Goal: Task Accomplishment & Management: Use online tool/utility

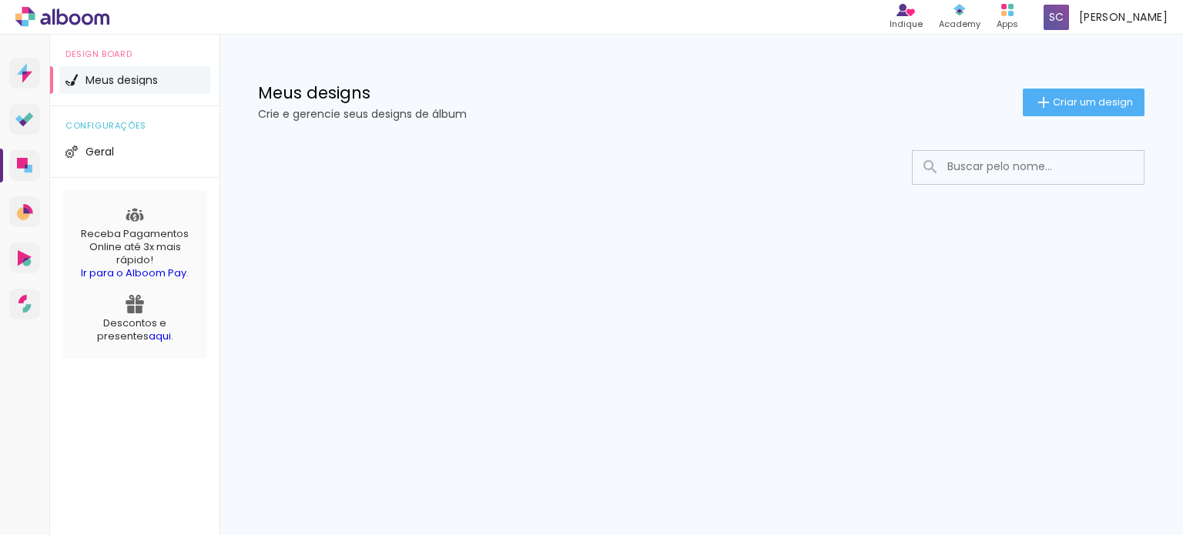
click at [149, 337] on link "aqui" at bounding box center [160, 336] width 22 height 15
click at [25, 156] on link "Designbox Diagramação de álbuns" at bounding box center [24, 165] width 31 height 31
click at [109, 152] on span "Geral" at bounding box center [99, 151] width 28 height 11
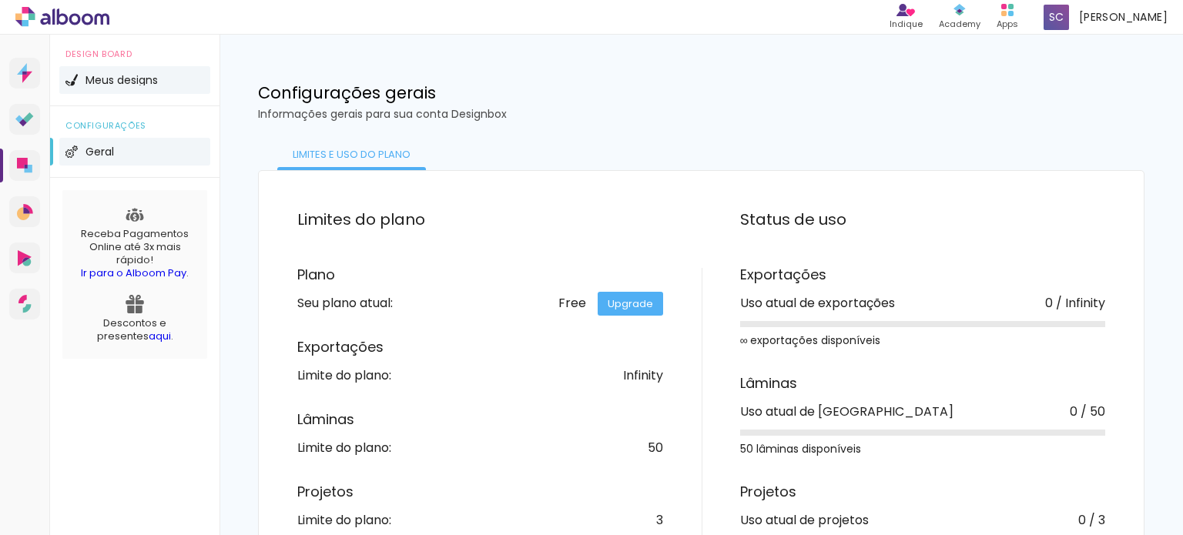
click at [121, 85] on span "Meus designs" at bounding box center [121, 80] width 72 height 11
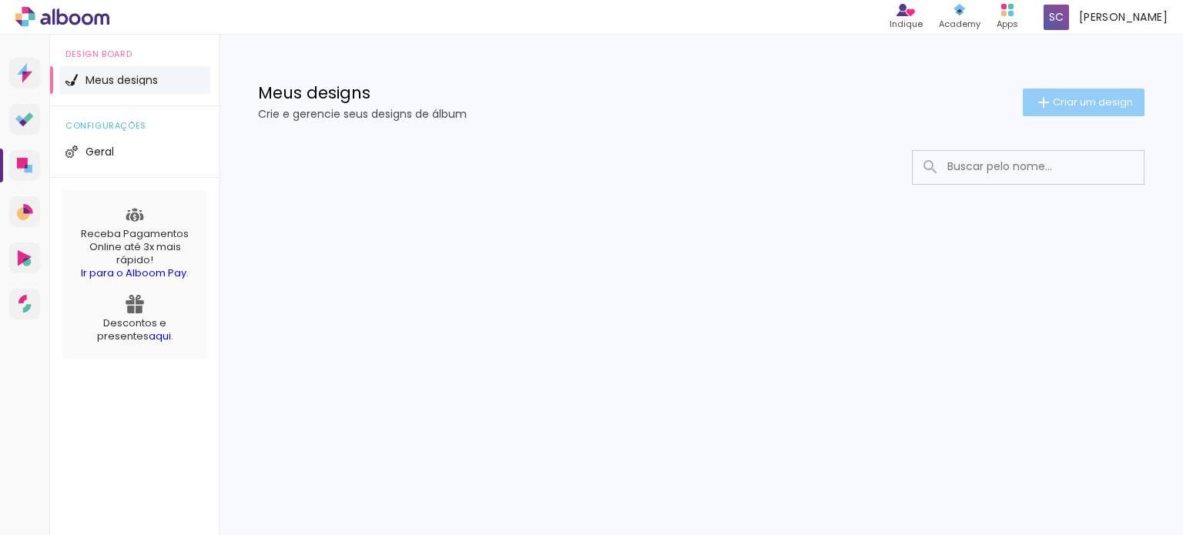
click at [1048, 109] on iron-icon at bounding box center [1043, 102] width 18 height 18
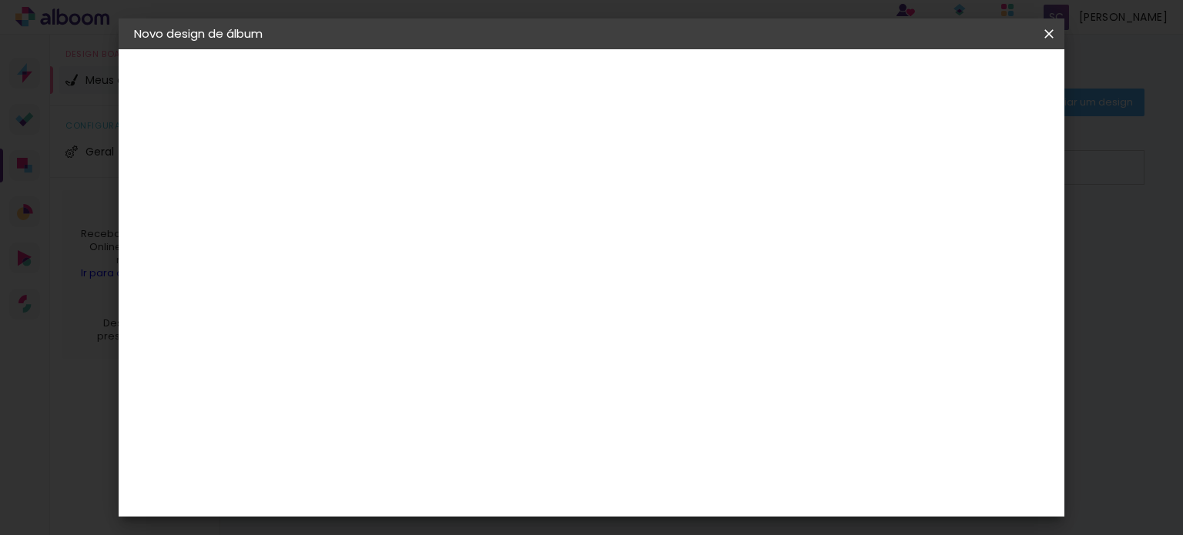
click at [386, 203] on input at bounding box center [386, 207] width 0 height 24
type input "[PERSON_NAME] e [PERSON_NAME]"
type paper-input "[PERSON_NAME] e [PERSON_NAME]"
click at [0, 0] on slot "Avançar" at bounding box center [0, 0] width 0 height 0
click at [491, 243] on input "[GEOGRAPHIC_DATA]" at bounding box center [418, 245] width 143 height 19
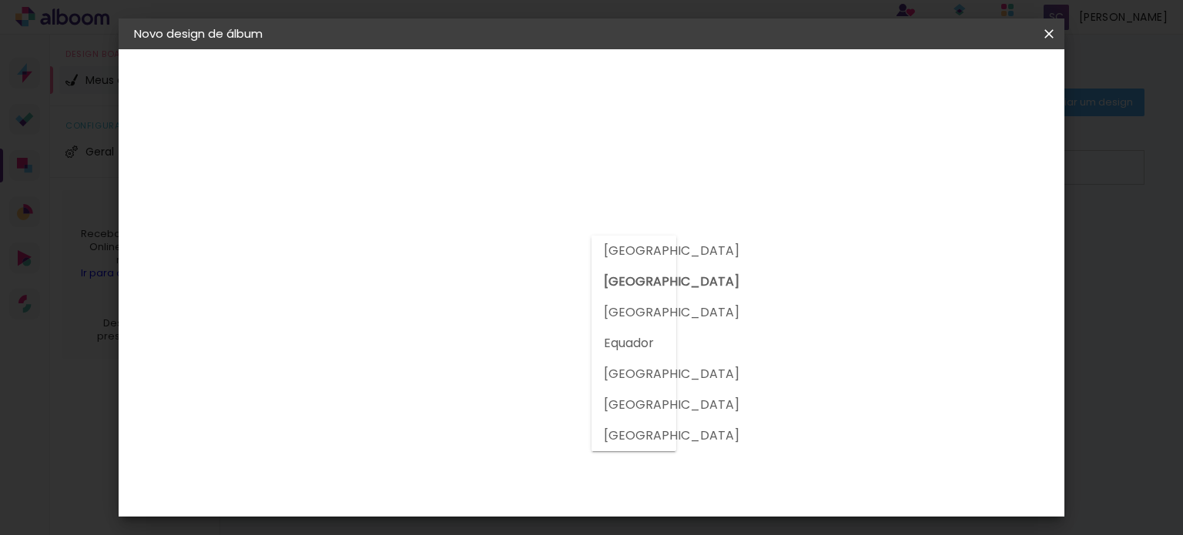
click at [0, 0] on slot "[GEOGRAPHIC_DATA]" at bounding box center [0, 0] width 0 height 0
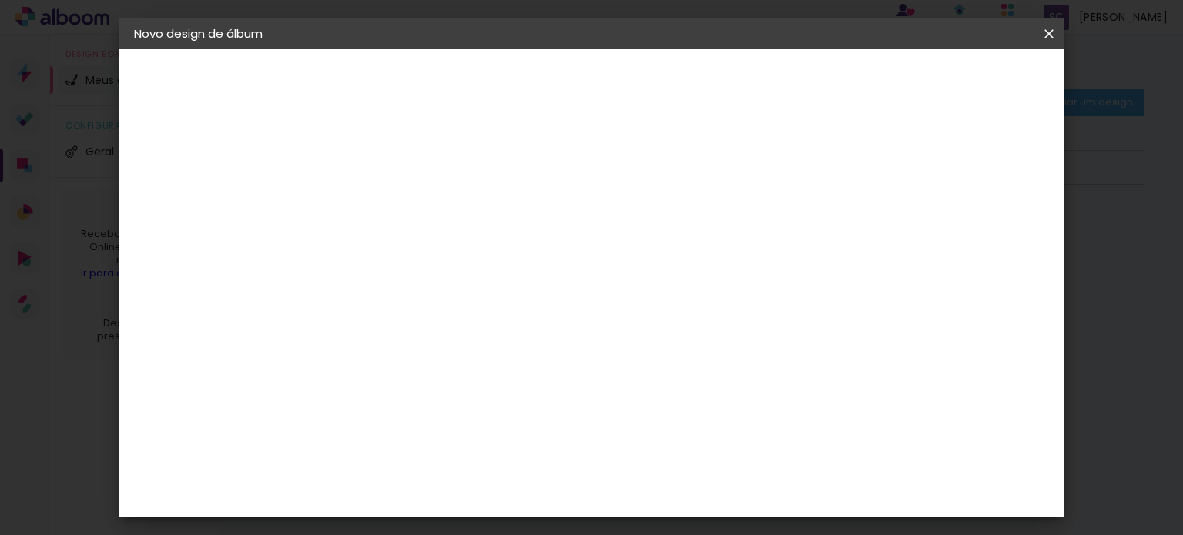
click at [508, 280] on paper-input-container at bounding box center [425, 294] width 166 height 35
type input "c1"
type paper-input "c1"
click at [416, 344] on div "C1 Albuns" at bounding box center [395, 351] width 41 height 25
click at [0, 0] on slot "Tamanho Livre" at bounding box center [0, 0] width 0 height 0
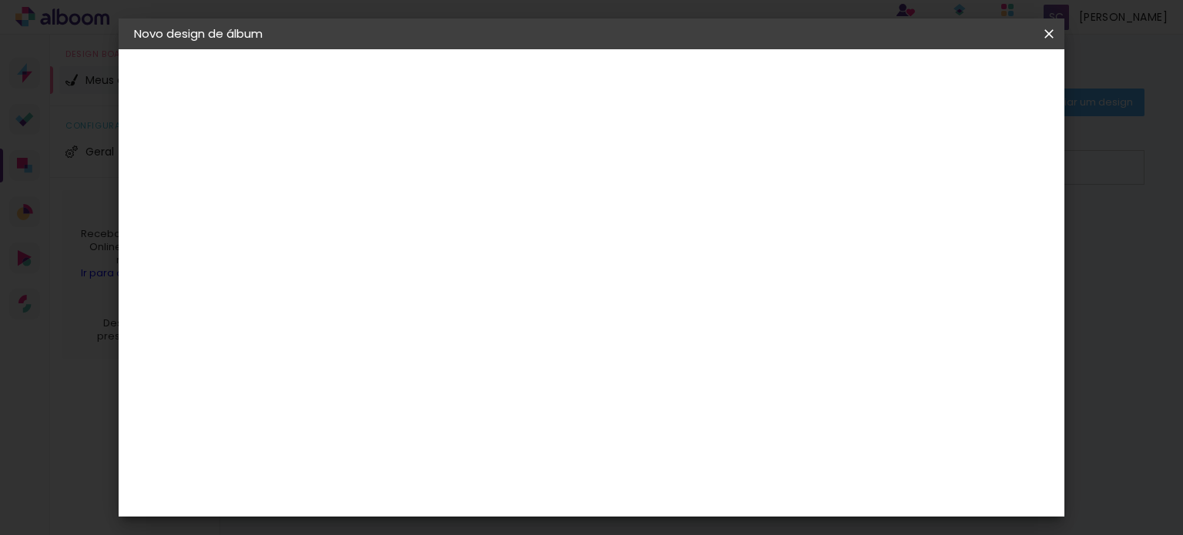
click at [0, 0] on slot "Avançar" at bounding box center [0, 0] width 0 height 0
click at [877, 176] on div at bounding box center [870, 177] width 14 height 14
type paper-checkbox "on"
click at [220, 187] on div "Tamanho livre" at bounding box center [192, 190] width 53 height 22
click at [234, 187] on iron-pages "Fornecedor Escolhendo fornecedor..." at bounding box center [218, 190] width 169 height 31
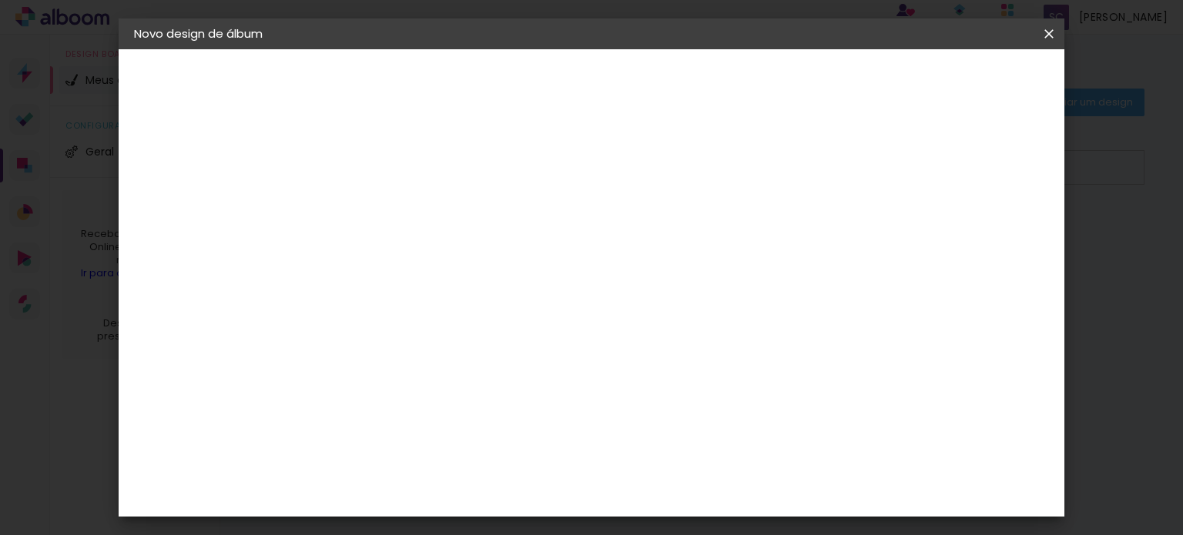
click at [632, 87] on div "Voltar Avançar" at bounding box center [555, 82] width 153 height 26
click at [633, 247] on paper-item "Tamanho Livre" at bounding box center [564, 234] width 137 height 34
click at [472, 290] on input "c1" at bounding box center [409, 292] width 125 height 19
click at [478, 364] on div "Encadernadora Argentina Brasil Bolívia Equador Portugal Peru Uruguai C C1 Albuns" at bounding box center [410, 261] width 136 height 225
click at [416, 350] on div "C1 Albuns" at bounding box center [395, 351] width 41 height 25
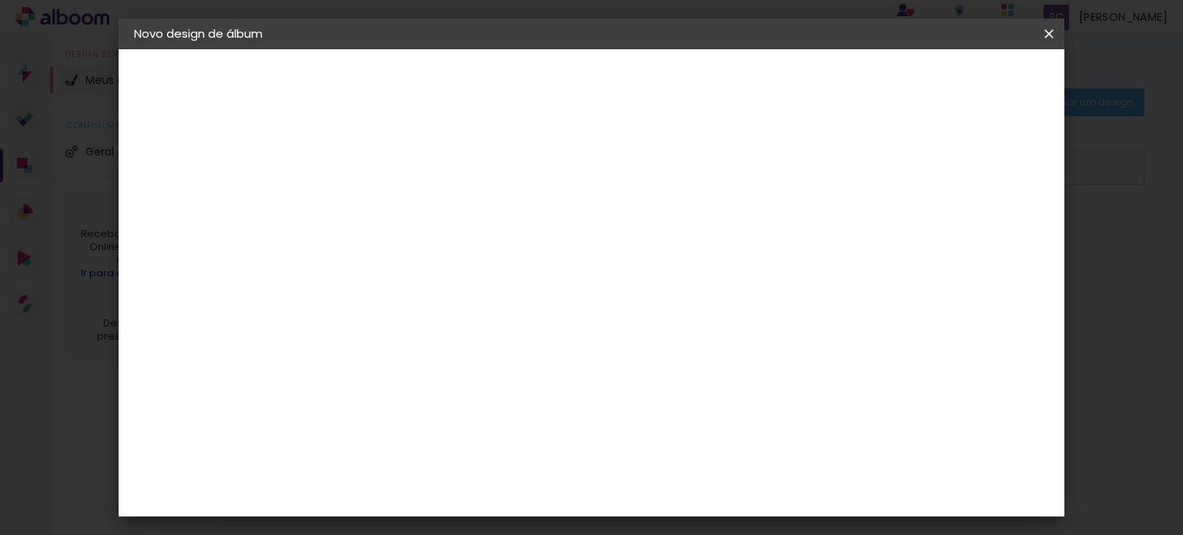
click at [186, 228] on iron-pages "Modelo Escolhendo modelo... Tamanho livre" at bounding box center [218, 225] width 169 height 31
click at [0, 0] on slot "Avançar" at bounding box center [0, 0] width 0 height 0
click at [446, 262] on input "text" at bounding box center [416, 268] width 60 height 24
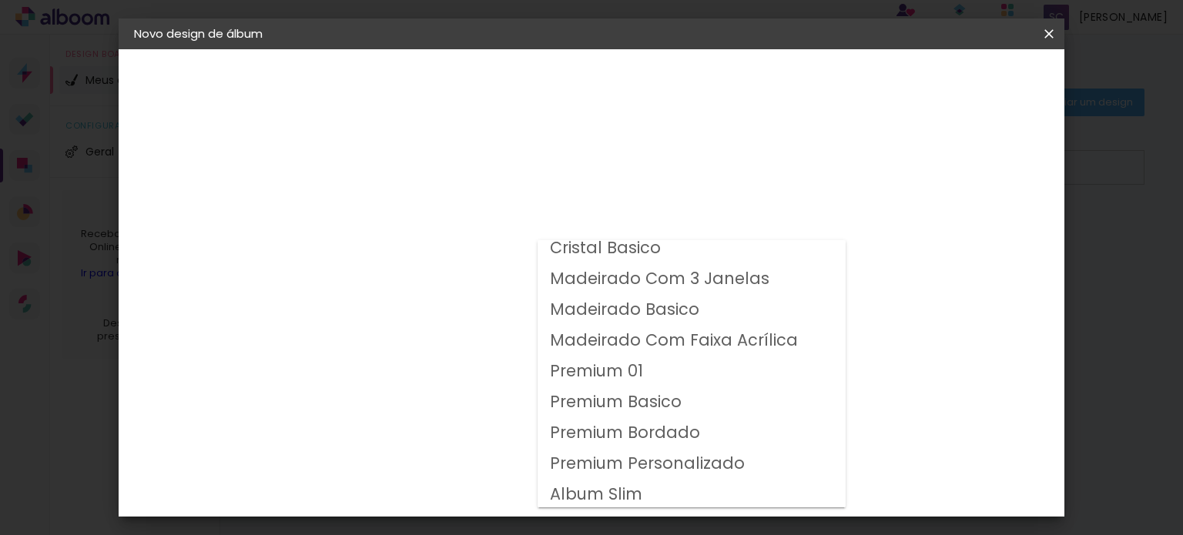
scroll to position [71, 0]
click at [0, 0] on slot "Premium 01" at bounding box center [0, 0] width 0 height 0
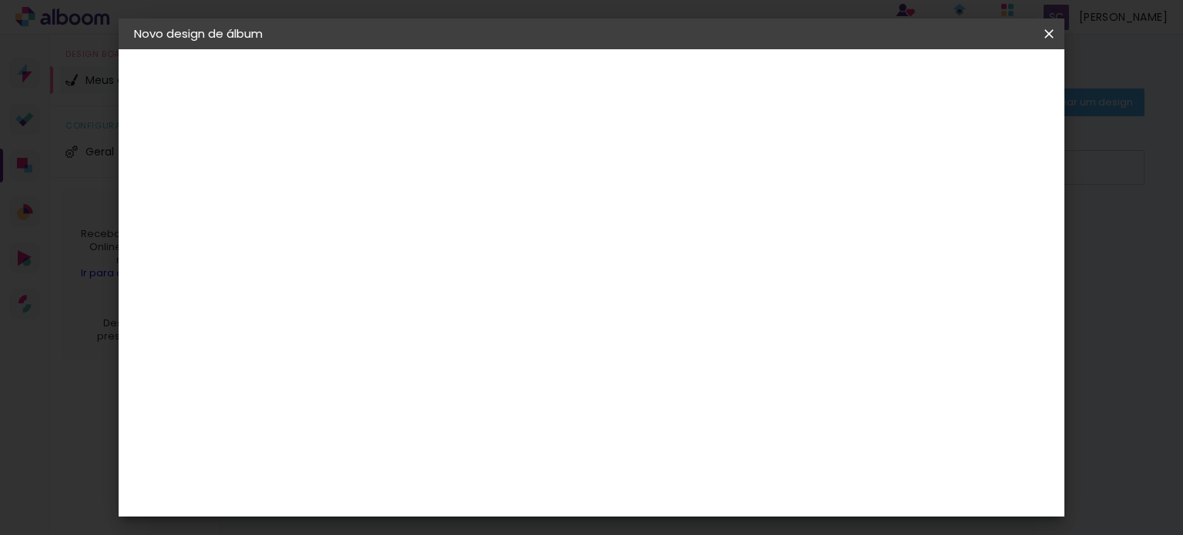
click at [597, 238] on paper-input-container "Linha Premium 01" at bounding box center [490, 253] width 218 height 39
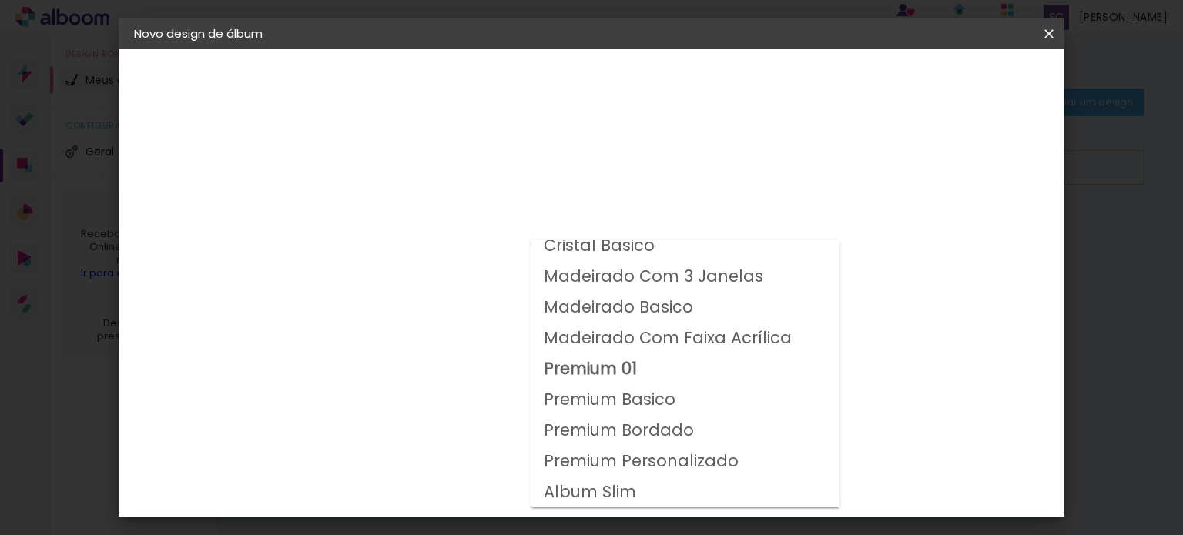
click at [0, 0] on slot "Premium Personalizado" at bounding box center [0, 0] width 0 height 0
type input "Premium Personalizado"
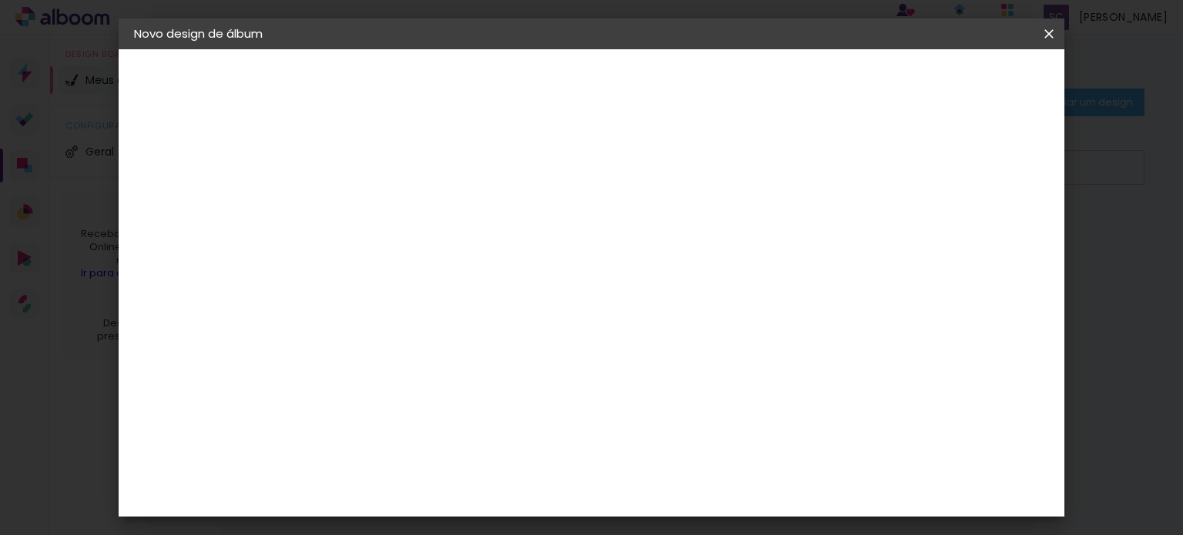
scroll to position [172, 0]
click at [547, 464] on span "25 × 25 cm" at bounding box center [518, 480] width 57 height 32
click at [0, 0] on slot "Avançar" at bounding box center [0, 0] width 0 height 0
click at [754, 81] on span "Iniciar design" at bounding box center [719, 81] width 70 height 11
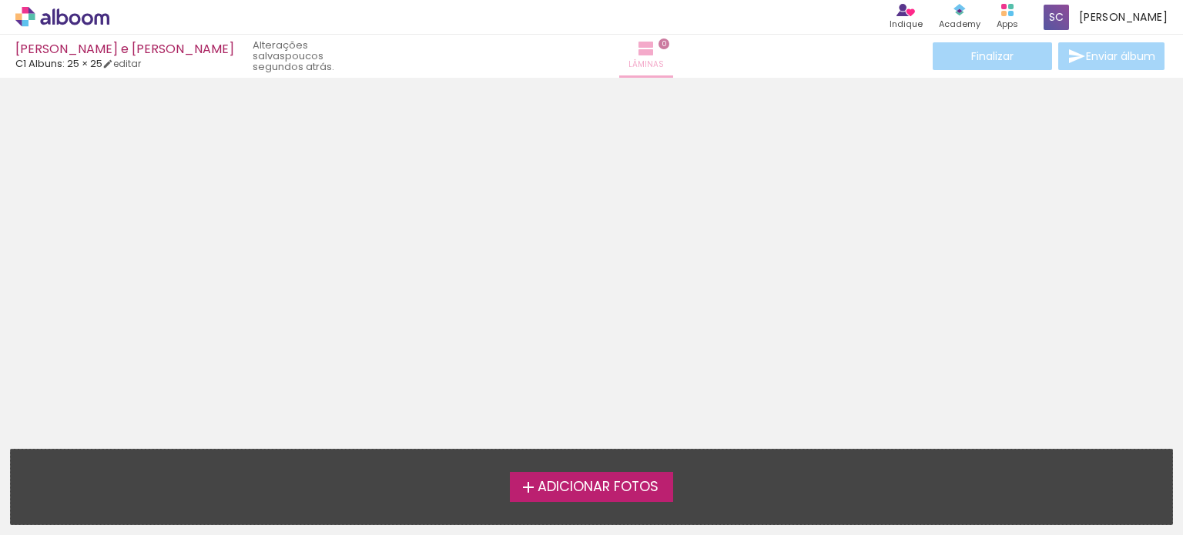
click at [637, 55] on iron-icon at bounding box center [646, 48] width 18 height 18
click at [134, 65] on link "editar" at bounding box center [121, 63] width 39 height 13
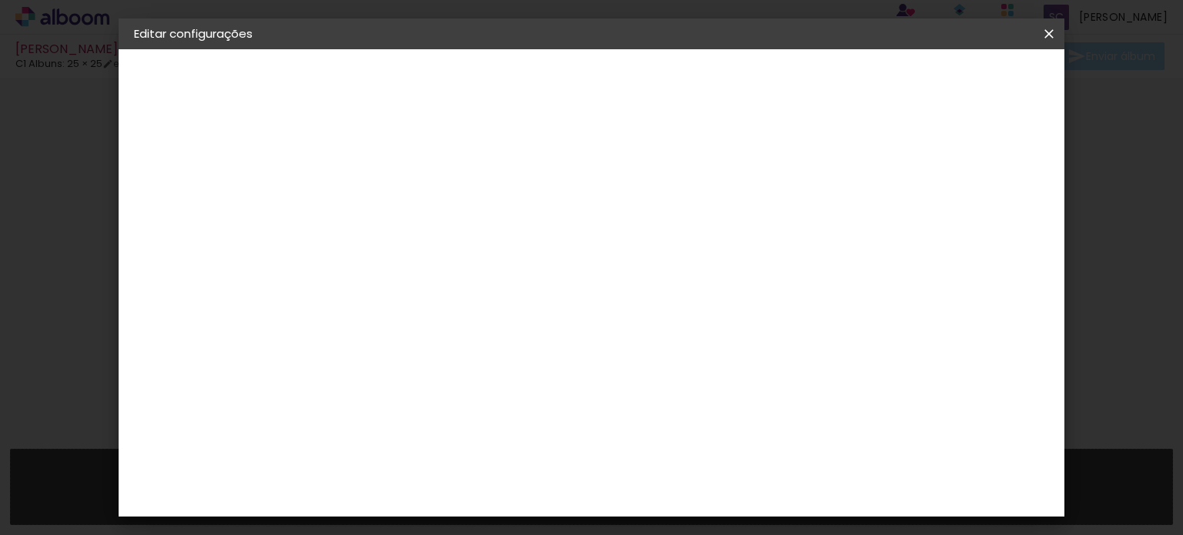
click at [769, 162] on div "Mostrar sangria" at bounding box center [718, 166] width 102 height 19
type paper-checkbox "on"
click at [754, 82] on span "Salvar configurações" at bounding box center [706, 87] width 95 height 22
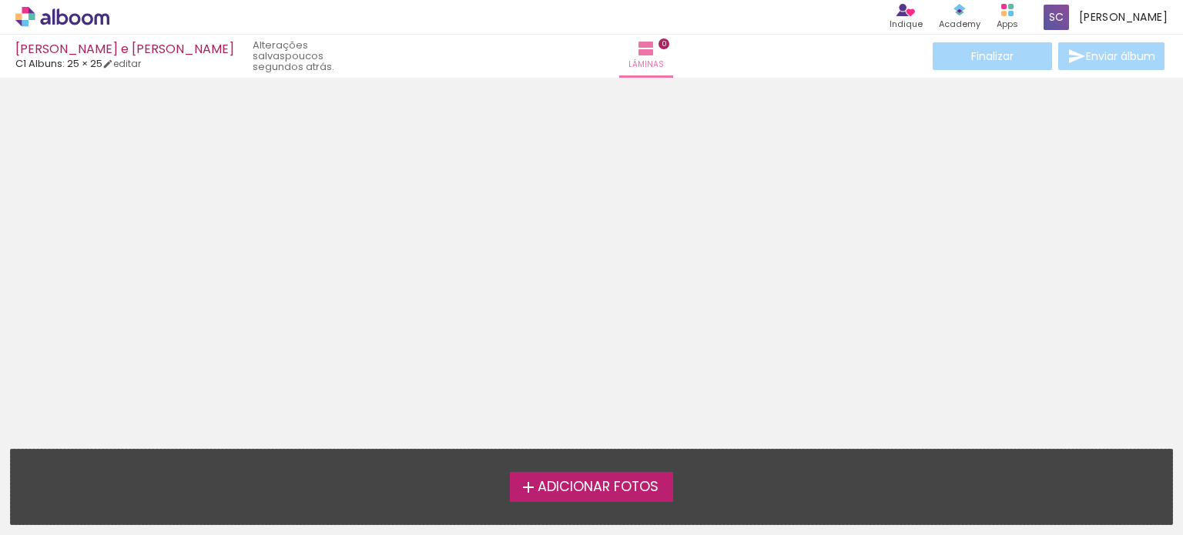
click at [958, 59] on div "Finalizar Enviar álbum" at bounding box center [1049, 56] width 238 height 28
click at [102, 52] on div "[PERSON_NAME] e [PERSON_NAME]" at bounding box center [124, 50] width 219 height 15
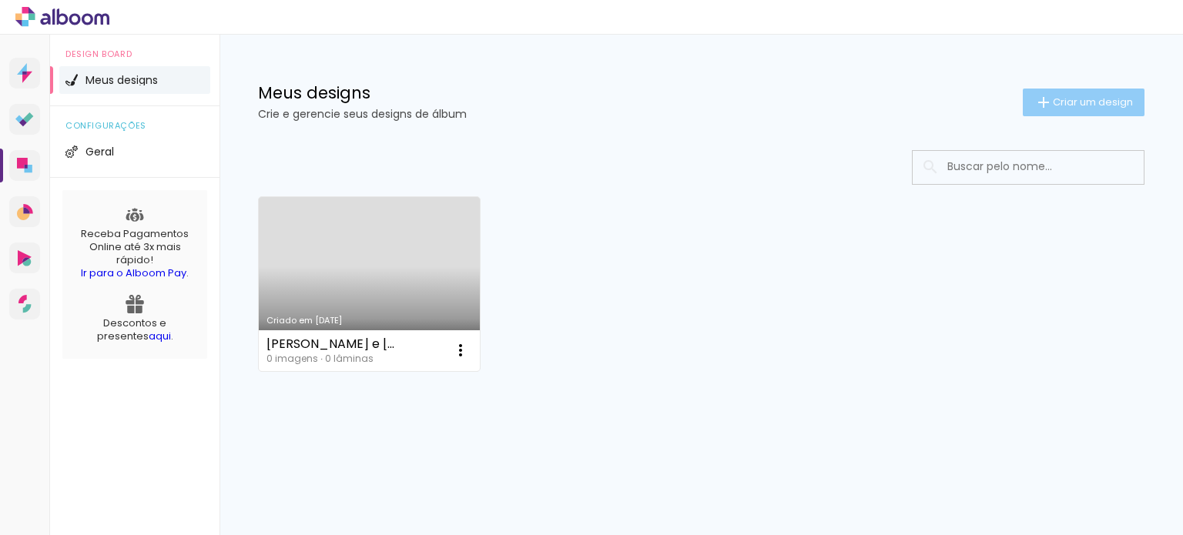
click at [1107, 101] on span "Criar um design" at bounding box center [1093, 102] width 80 height 10
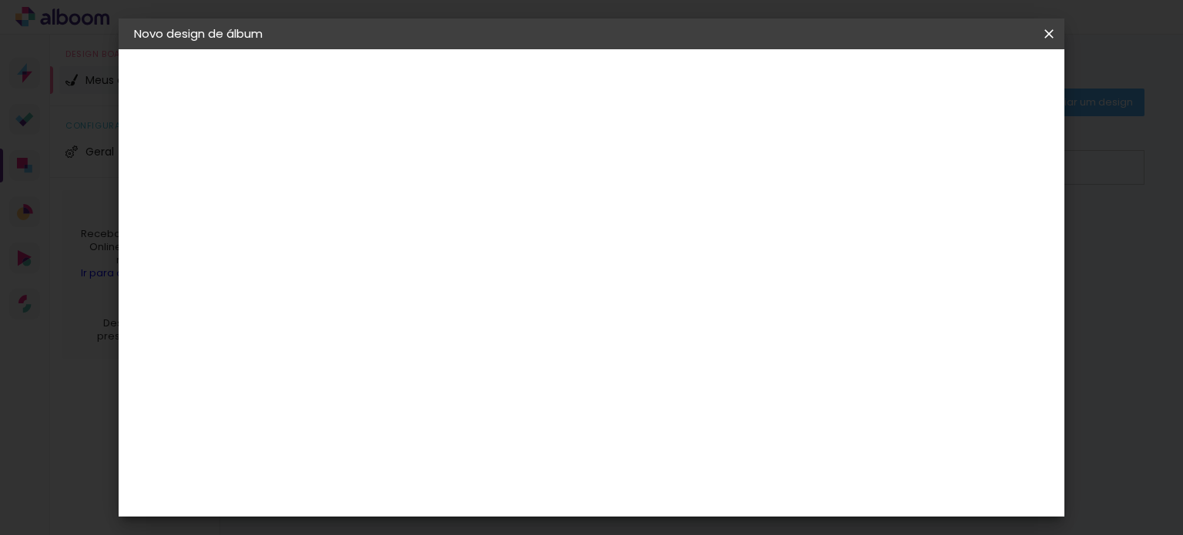
click at [386, 207] on input at bounding box center [386, 207] width 0 height 24
click at [391, 221] on paper-input-container "Título do álbum" at bounding box center [386, 207] width 11 height 39
click at [386, 205] on input at bounding box center [386, 207] width 0 height 24
type input "Beatriz Cinti"
type paper-input "Beatriz Cinti"
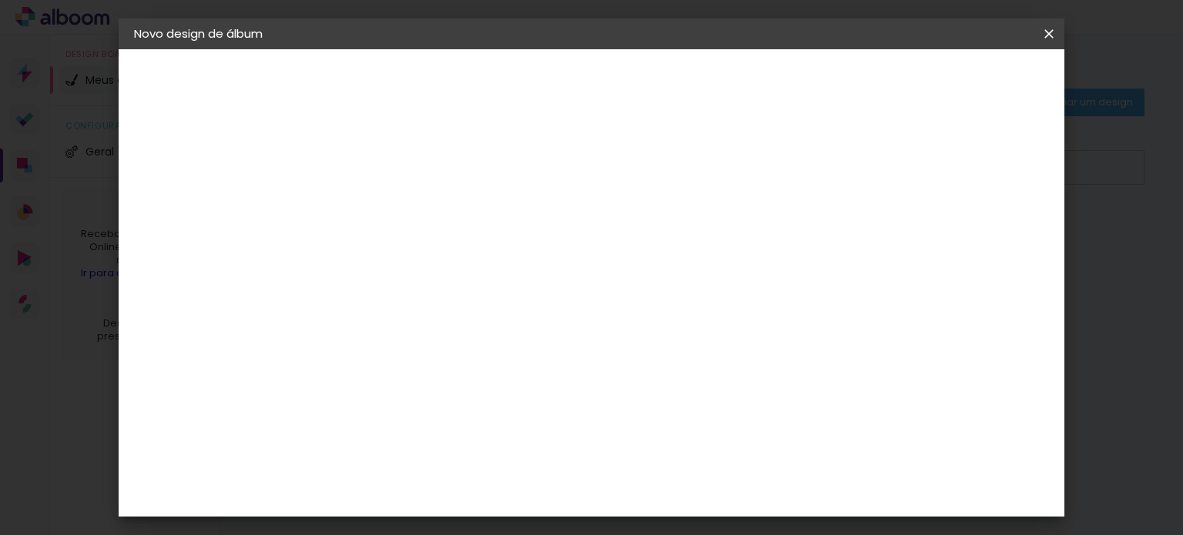
click at [0, 0] on slot "Avançar" at bounding box center [0, 0] width 0 height 0
click at [484, 295] on input at bounding box center [425, 292] width 156 height 19
type input "c1"
type paper-input "c1"
click at [416, 349] on div "C1 Albuns" at bounding box center [395, 351] width 41 height 25
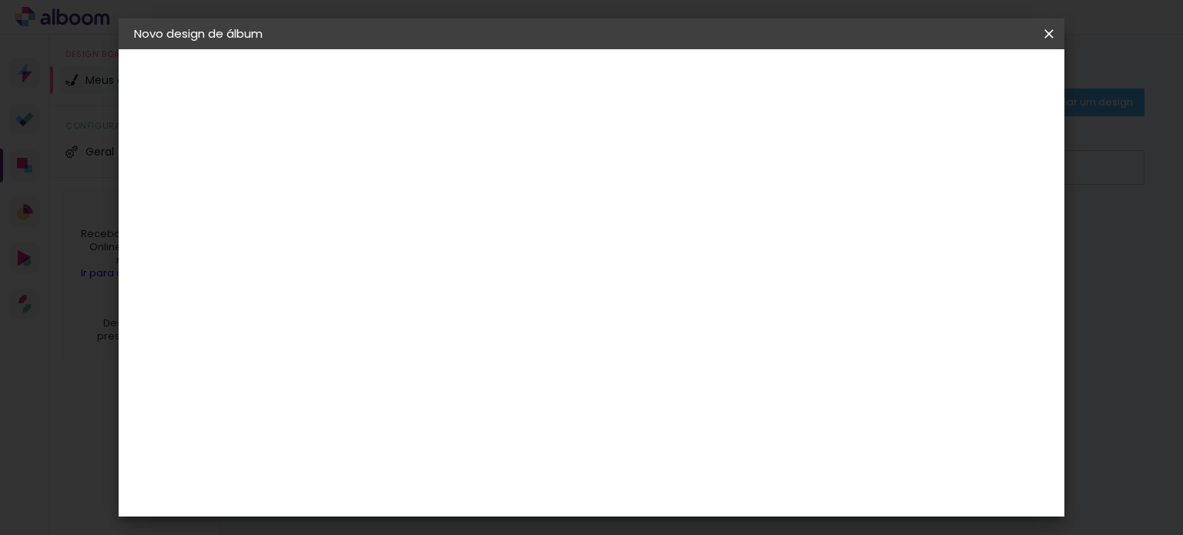
click at [0, 0] on slot "Tamanho Livre" at bounding box center [0, 0] width 0 height 0
click at [478, 354] on paper-item "C1 Albuns" at bounding box center [410, 351] width 136 height 40
click at [0, 0] on slot "Avançar" at bounding box center [0, 0] width 0 height 0
click at [446, 256] on input "text" at bounding box center [416, 268] width 60 height 24
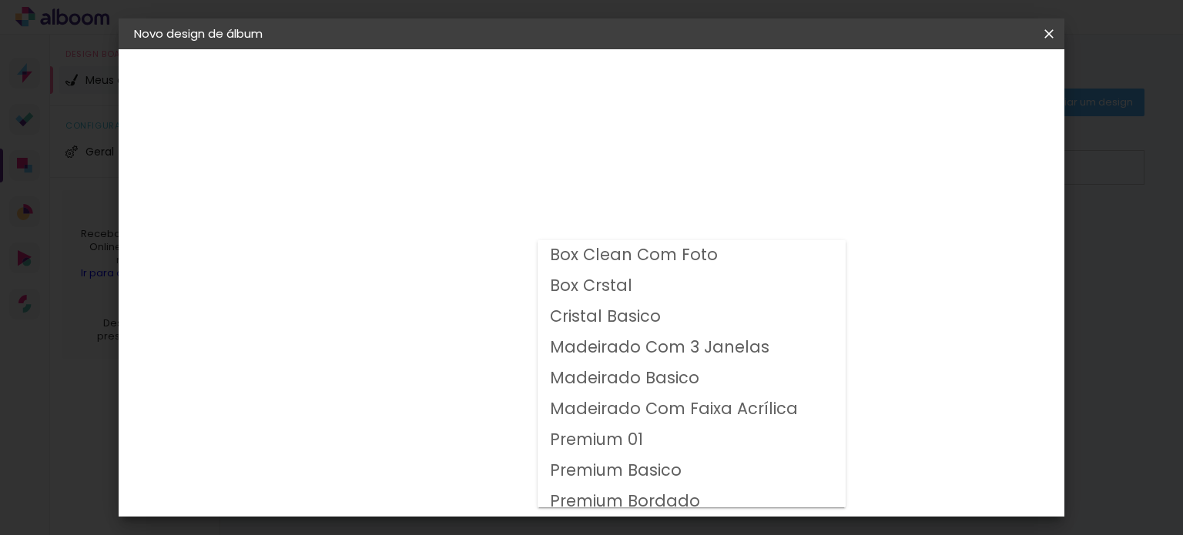
click at [508, 170] on div "Opções disponíveis Box Clean Com Foto Box Crstal Cristal Basico Madeirado Com 3…" at bounding box center [425, 293] width 166 height 288
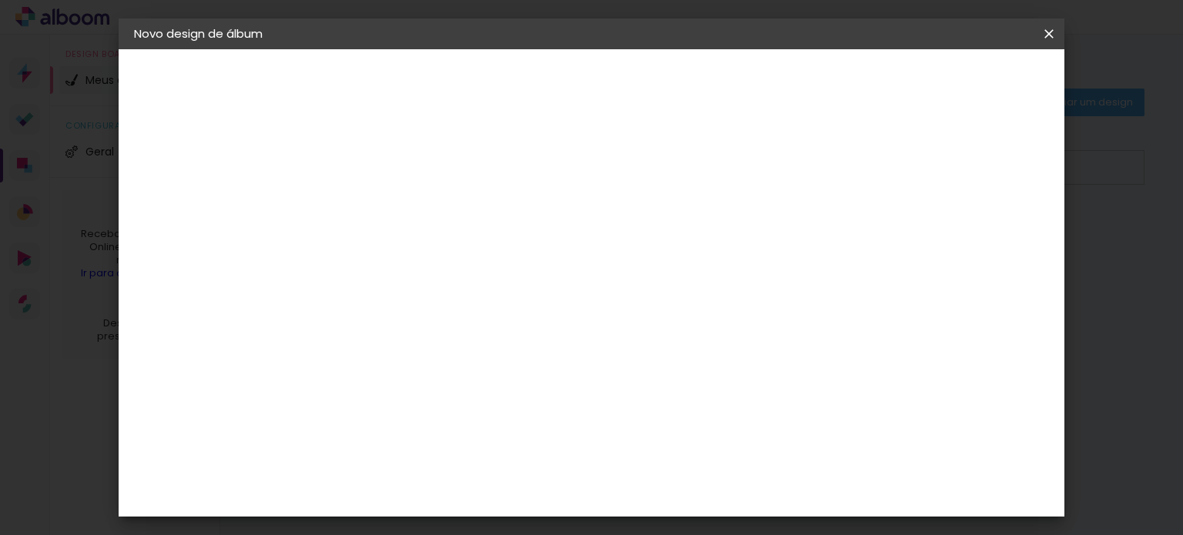
click at [470, 317] on div "Escolha o tamanho" at bounding box center [425, 352] width 89 height 72
click at [470, 316] on div "Escolha o tamanho" at bounding box center [425, 352] width 89 height 72
click at [446, 259] on input "text" at bounding box center [416, 268] width 60 height 24
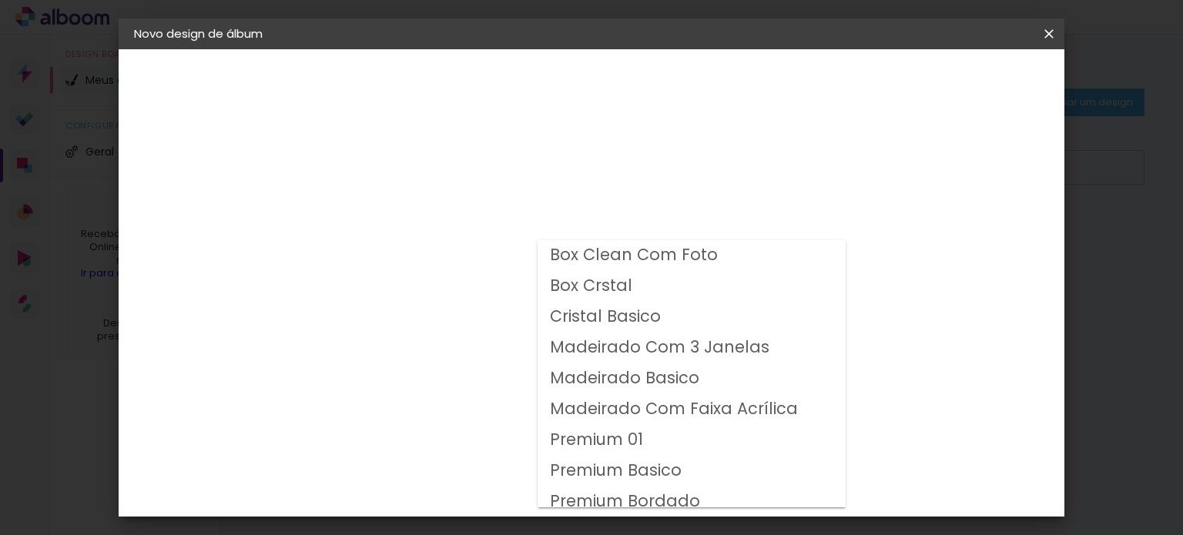
click at [0, 0] on slot "Box Clean Com Foto" at bounding box center [0, 0] width 0 height 0
type input "Box Clean Com Foto"
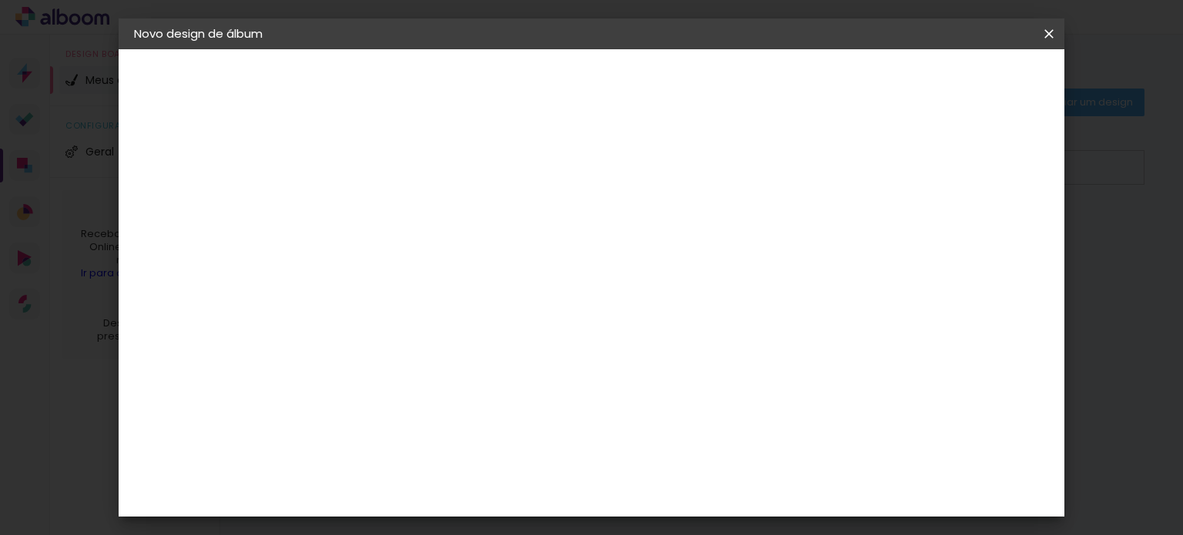
scroll to position [154, 0]
click at [547, 482] on span "25 × 25 cm" at bounding box center [518, 498] width 57 height 32
click at [0, 0] on slot "Avançar" at bounding box center [0, 0] width 0 height 0
click at [667, 170] on div at bounding box center [660, 166] width 14 height 14
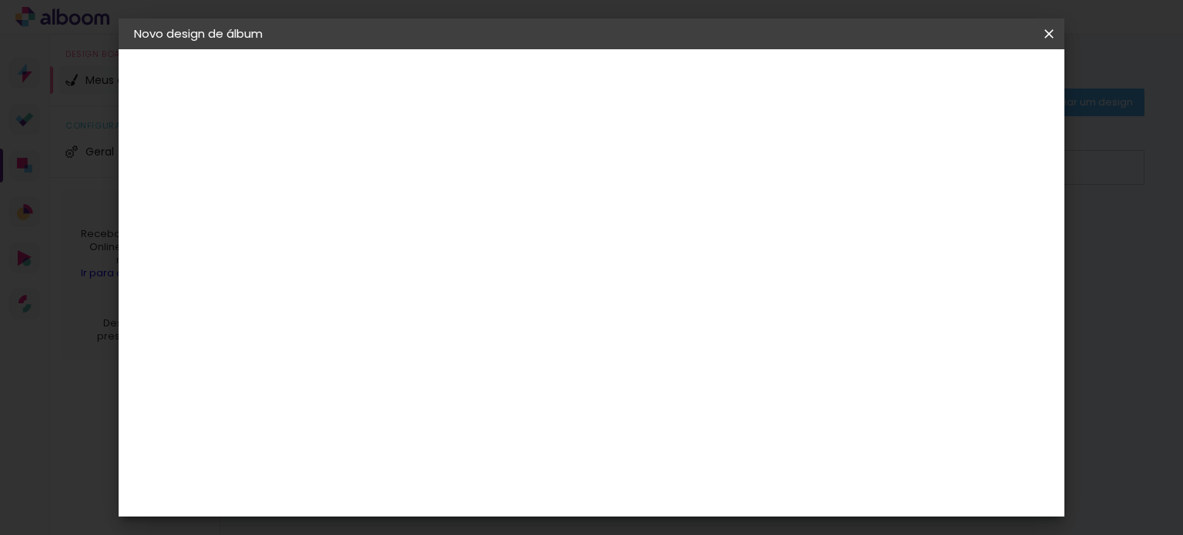
type paper-checkbox "on"
click at [754, 82] on span "Iniciar design" at bounding box center [719, 81] width 70 height 11
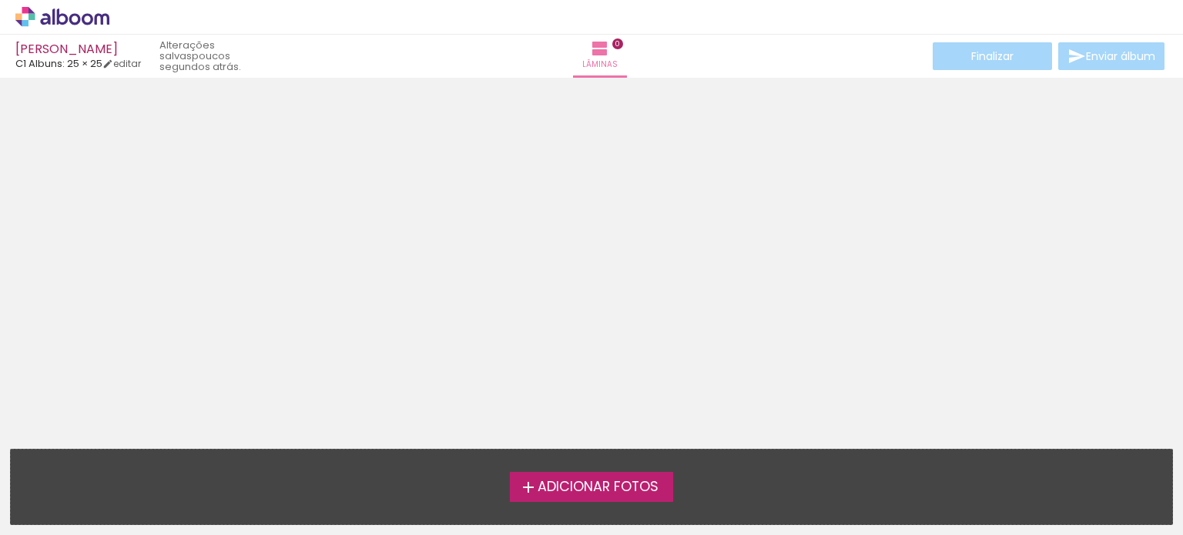
click at [86, 2] on div "› Editor de álbum" at bounding box center [591, 17] width 1183 height 35
click at [86, 19] on icon at bounding box center [62, 17] width 94 height 20
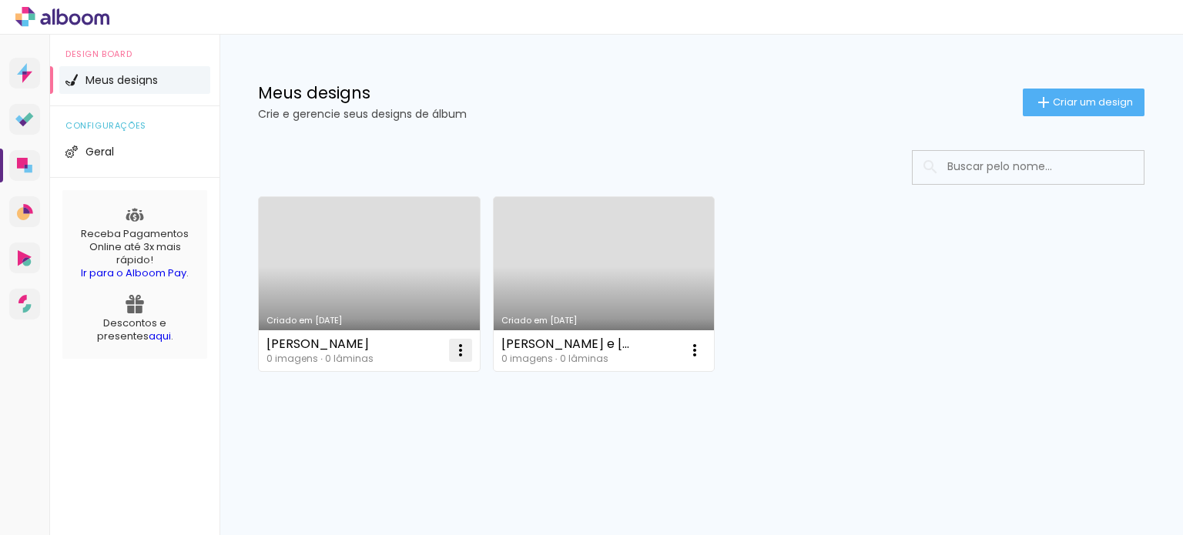
click at [459, 350] on iron-icon at bounding box center [460, 350] width 18 height 18
click at [345, 354] on div "0 imagens ∙ 0 lâminas" at bounding box center [320, 358] width 107 height 9
click at [394, 287] on link "Criado em [DATE]" at bounding box center [369, 284] width 221 height 174
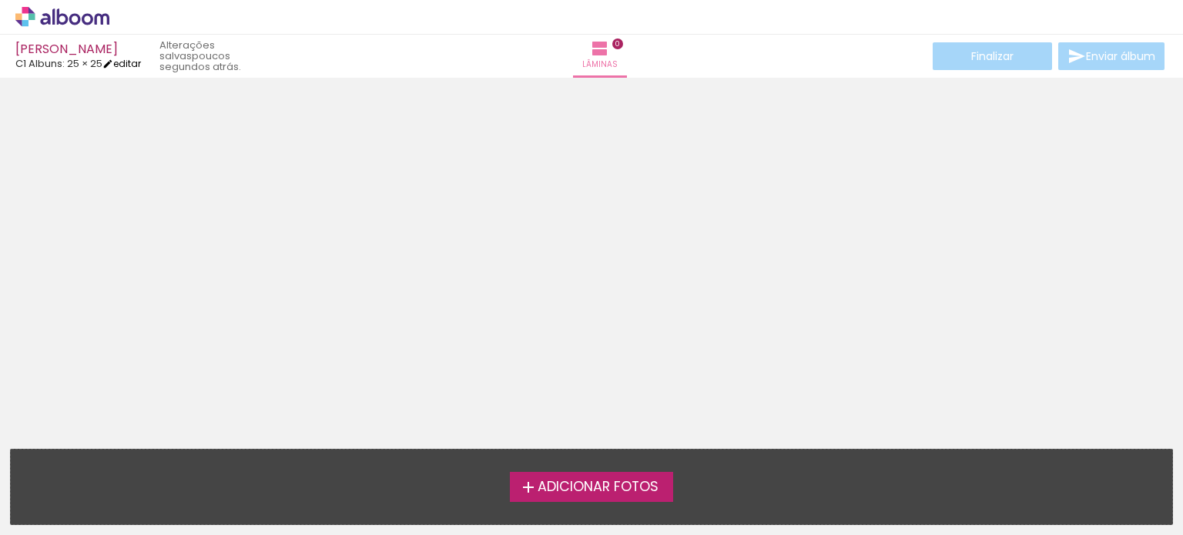
click at [141, 62] on link "editar" at bounding box center [121, 63] width 39 height 13
type input "25,4"
type input "51"
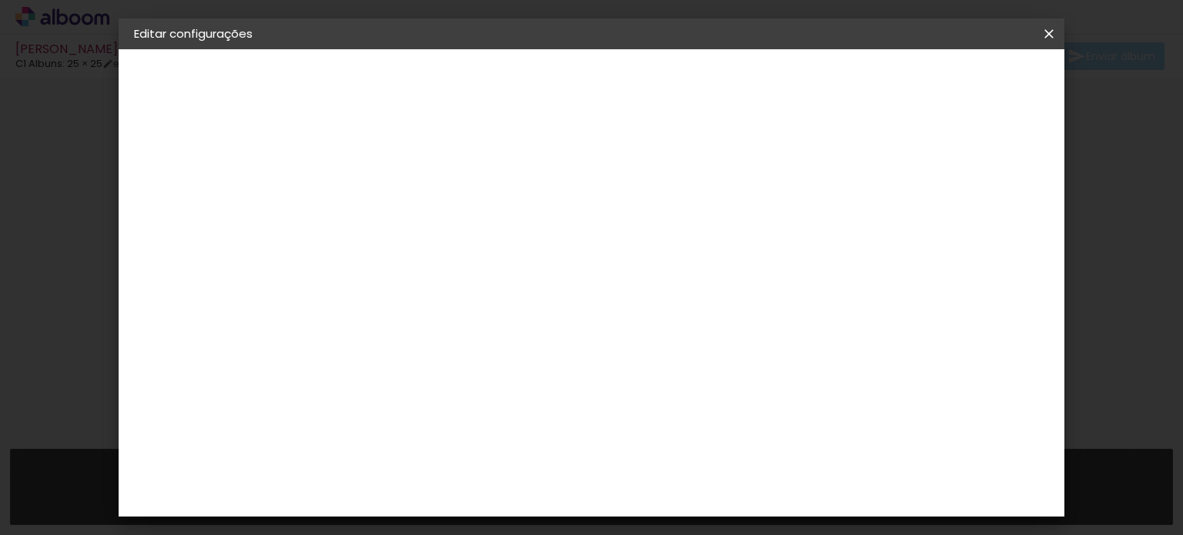
click at [0, 0] on slot "Beatriz Cinti" at bounding box center [0, 0] width 0 height 0
click at [386, 199] on input "Beatriz Cinti" at bounding box center [386, 207] width 0 height 24
type input "[PERSON_NAME] - 15 anos"
type paper-input "[PERSON_NAME] - 15 anos"
click at [544, 82] on paper-button "Avançar" at bounding box center [505, 82] width 75 height 26
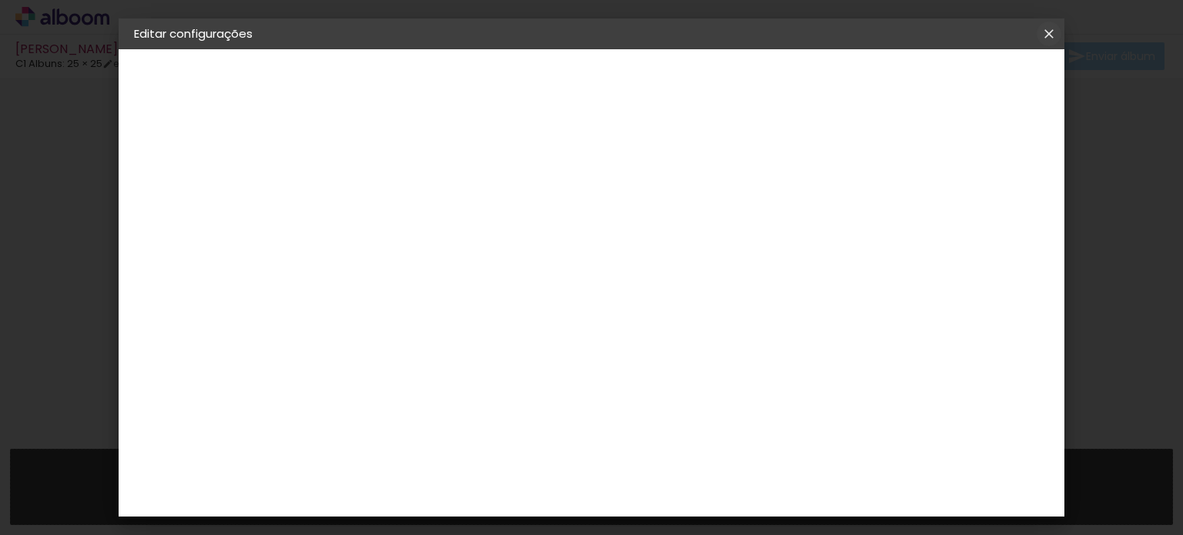
click at [1051, 35] on iron-icon at bounding box center [1049, 33] width 18 height 15
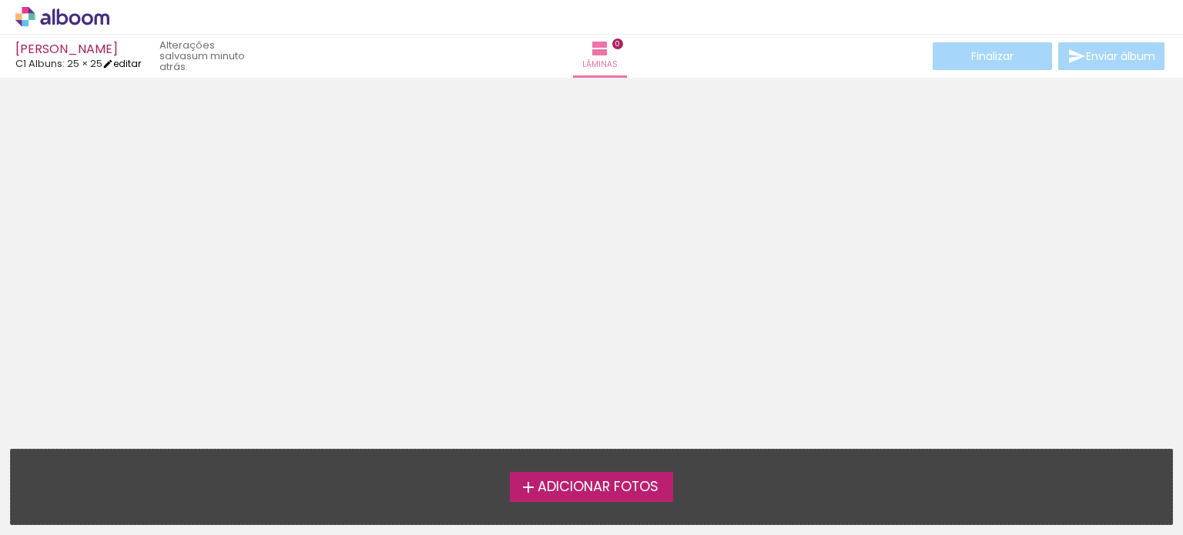
click at [137, 61] on link "editar" at bounding box center [121, 63] width 39 height 13
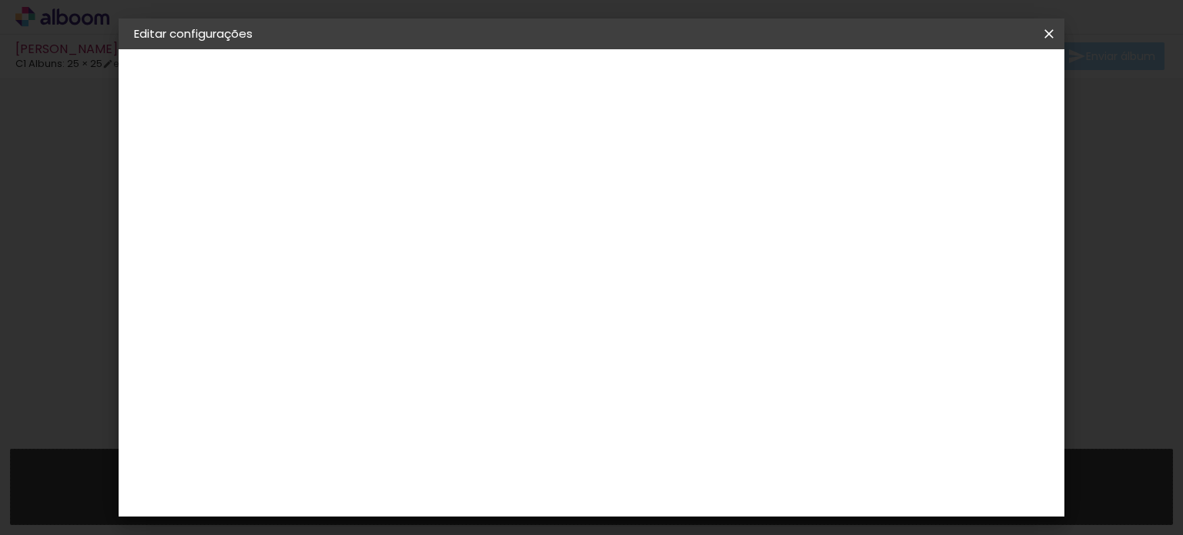
click at [0, 0] on slot "Beatriz Cinti" at bounding box center [0, 0] width 0 height 0
click at [386, 205] on input "Beatriz Cinti" at bounding box center [386, 207] width 0 height 24
type input "[PERSON_NAME] - 15 anos"
click at [0, 0] on slot "Avançar" at bounding box center [0, 0] width 0 height 0
click at [674, 79] on div "Voltar Avançar" at bounding box center [597, 82] width 153 height 26
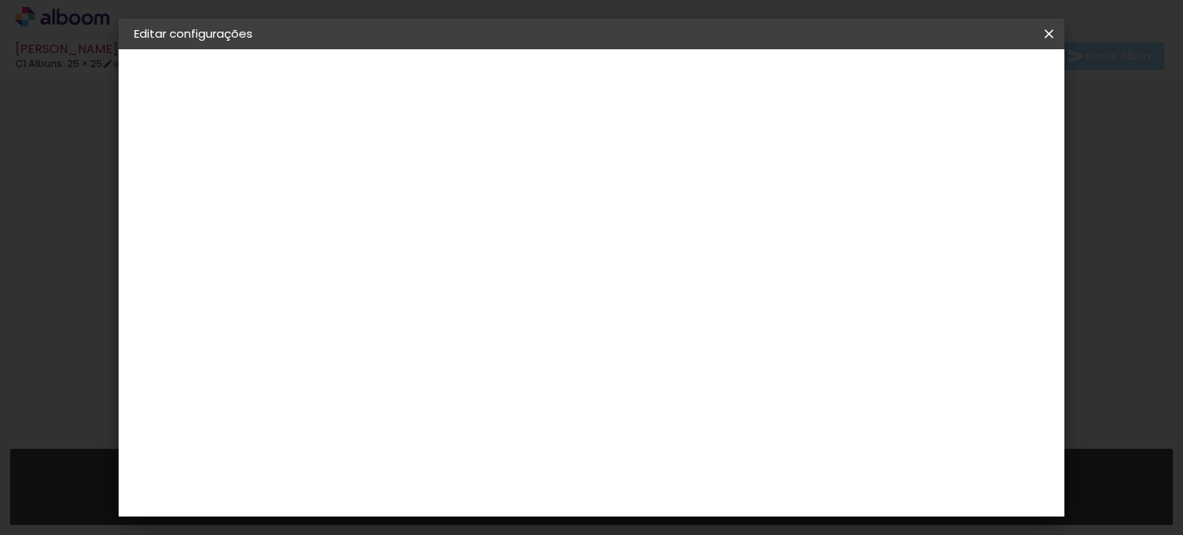
click at [0, 0] on slot "Tamanho Livre" at bounding box center [0, 0] width 0 height 0
click at [0, 0] on slot "Avançar" at bounding box center [0, 0] width 0 height 0
click at [0, 0] on slot "Voltar" at bounding box center [0, 0] width 0 height 0
click at [478, 293] on input at bounding box center [425, 292] width 156 height 19
type input "c1"
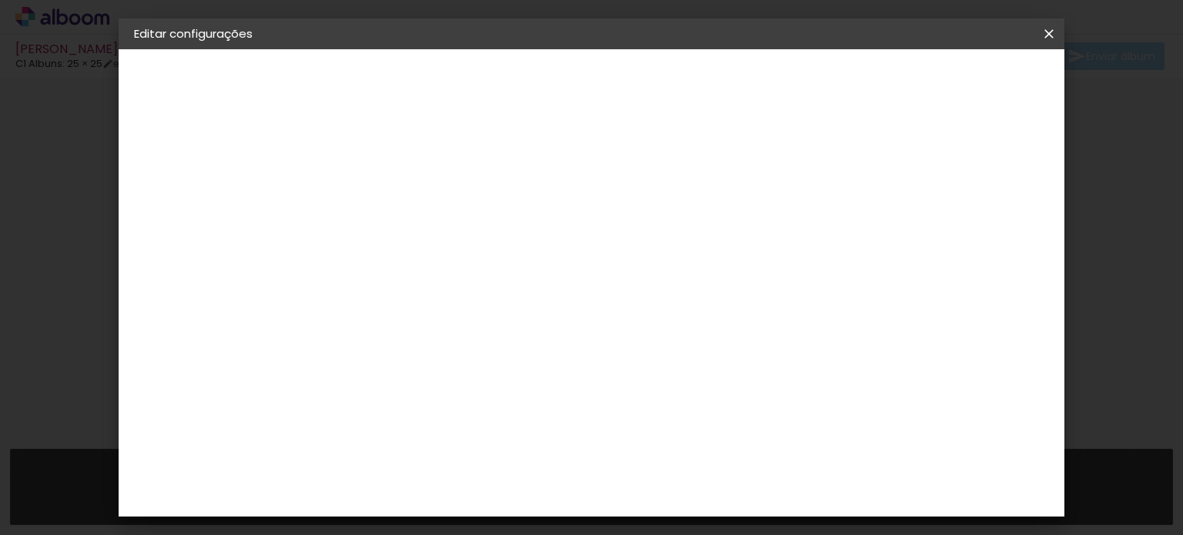
type paper-input "c1"
click at [401, 351] on div "C1 Albuns" at bounding box center [395, 351] width 41 height 25
click at [0, 0] on slot "Tamanho Livre" at bounding box center [0, 0] width 0 height 0
click at [0, 0] on slot "Avançar" at bounding box center [0, 0] width 0 height 0
click at [193, 196] on div "Tamanho livre" at bounding box center [192, 190] width 53 height 22
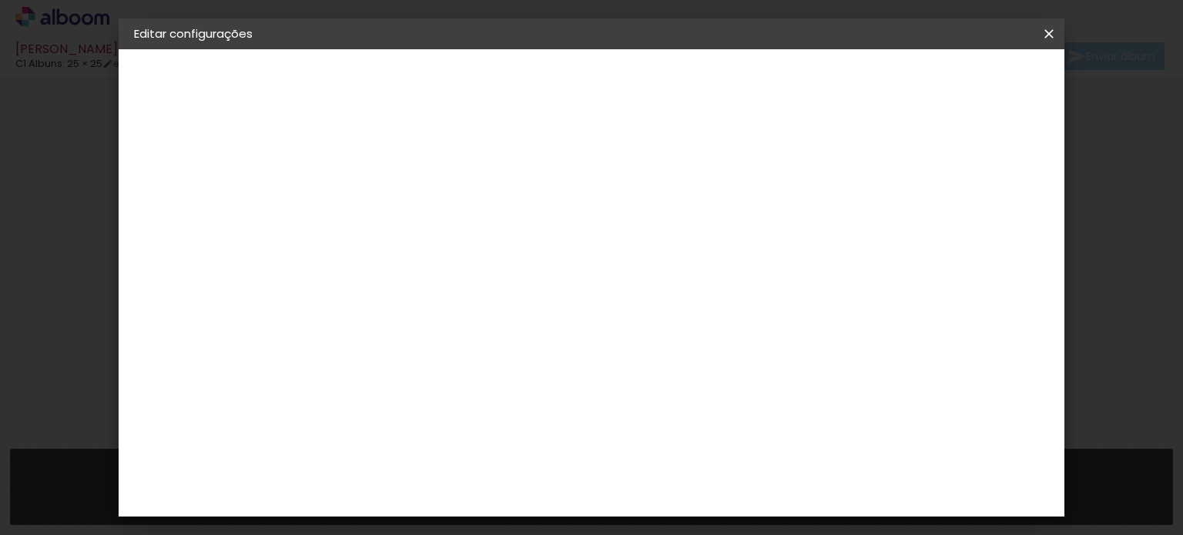
click at [522, 238] on iron-icon at bounding box center [513, 234] width 18 height 18
click at [416, 344] on div "C1 Albuns" at bounding box center [395, 351] width 41 height 25
drag, startPoint x: 755, startPoint y: 235, endPoint x: 807, endPoint y: 209, distance: 58.6
click at [0, 0] on slot "Tamanho Livre" at bounding box center [0, 0] width 0 height 0
click at [632, 89] on paper-button "Avançar" at bounding box center [594, 82] width 75 height 26
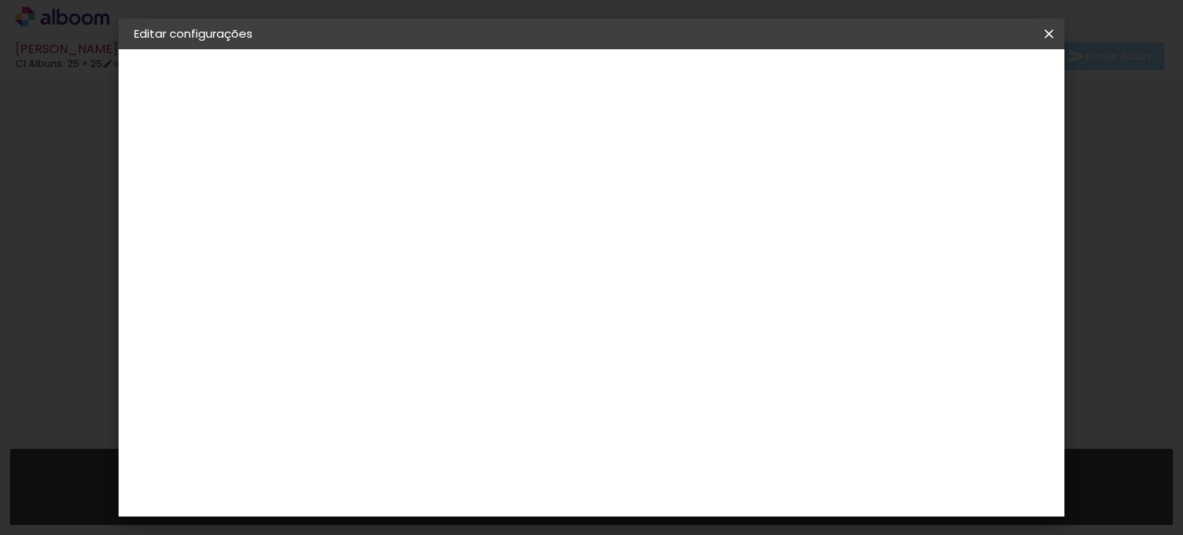
click at [751, 89] on paper-button "Salvar configurações" at bounding box center [696, 87] width 109 height 37
click at [182, 236] on div "3. Revisão" at bounding box center [218, 234] width 169 height 18
click at [217, 183] on div "Tamanho livre" at bounding box center [192, 190] width 53 height 22
click at [184, 228] on iron-pages "Modelo Escolhendo modelo... Tamanho livre" at bounding box center [218, 225] width 169 height 31
click at [189, 193] on iron-pages "Fornecedor Escolhendo fornecedor..." at bounding box center [218, 190] width 169 height 31
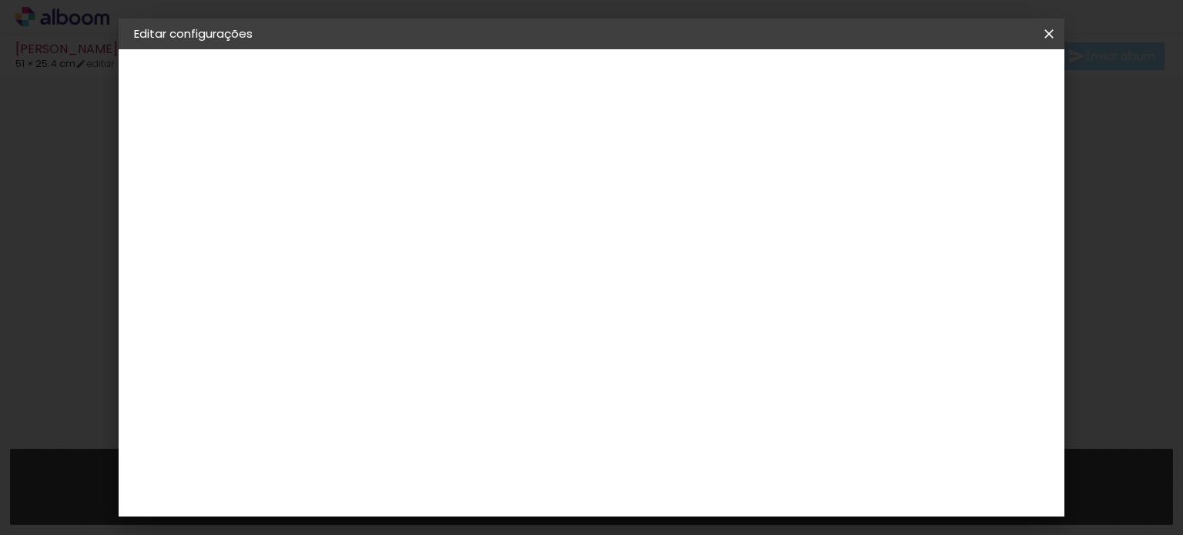
click at [632, 86] on div "Voltar Avançar" at bounding box center [555, 82] width 153 height 26
click at [1046, 42] on paper-icon-button at bounding box center [1049, 34] width 31 height 28
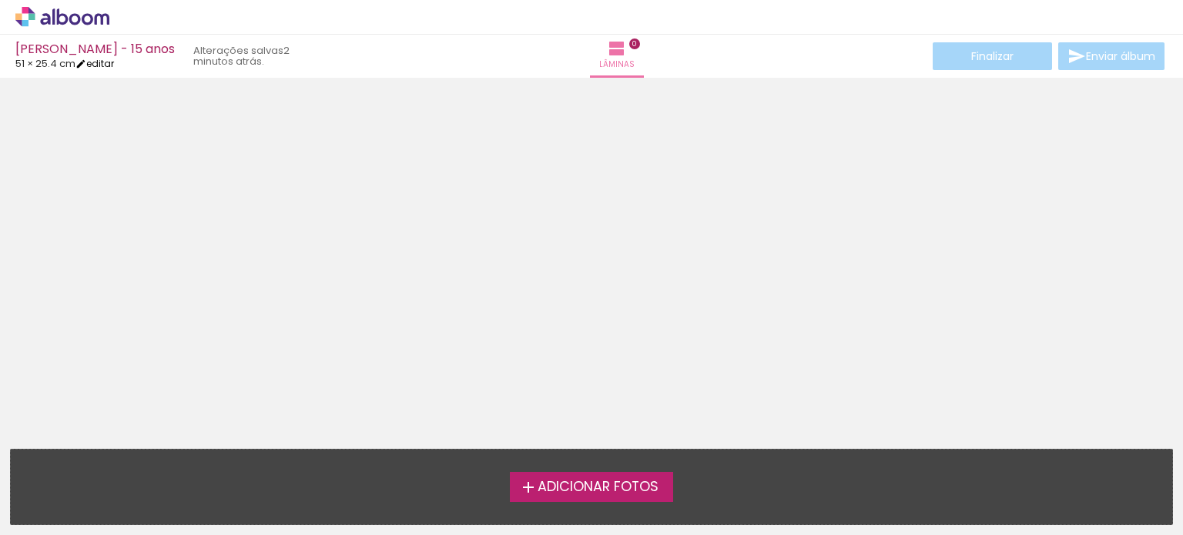
click at [112, 62] on link "editar" at bounding box center [94, 63] width 39 height 13
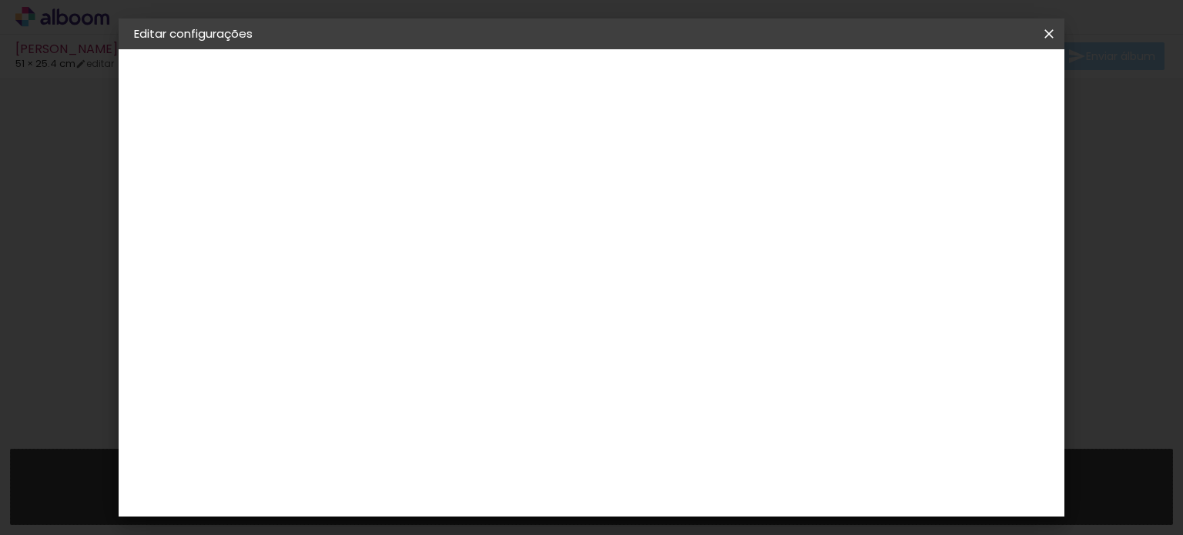
click at [147, 156] on iron-icon at bounding box center [143, 158] width 18 height 18
click at [172, 184] on div "C1 Albuns" at bounding box center [183, 190] width 35 height 22
click at [170, 222] on iron-pages "Modelo Escolhendo modelo... Tamanho livre" at bounding box center [218, 225] width 169 height 31
click at [159, 180] on iron-pages "Fornecedor Escolhendo fornecedor..." at bounding box center [218, 190] width 169 height 31
click at [416, 345] on div "C1 Albuns" at bounding box center [395, 351] width 41 height 25
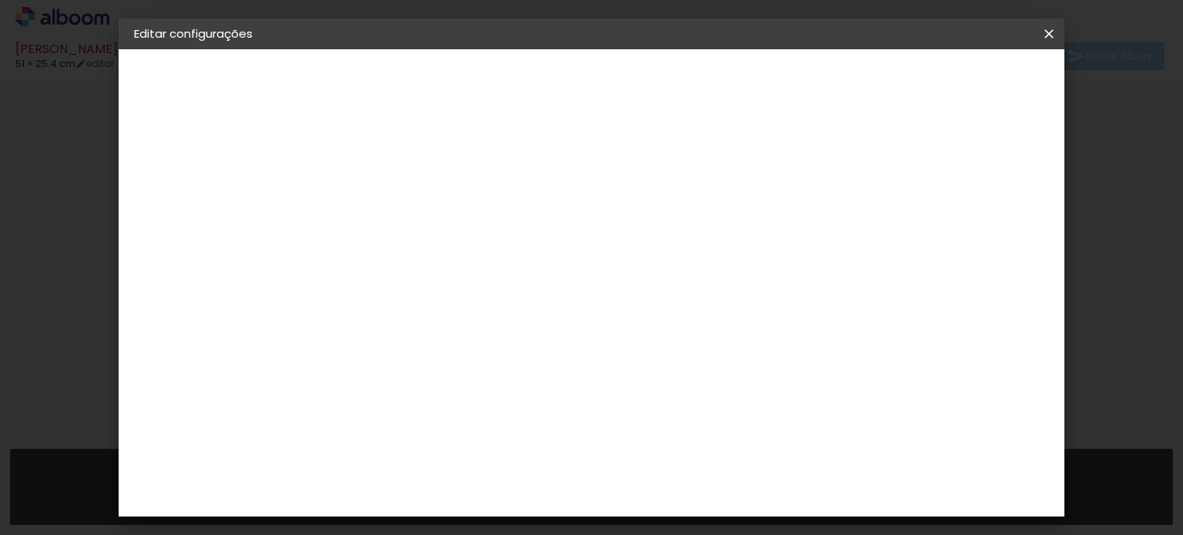
click at [0, 0] on slot "Avançar" at bounding box center [0, 0] width 0 height 0
click at [446, 256] on input "text" at bounding box center [416, 268] width 60 height 24
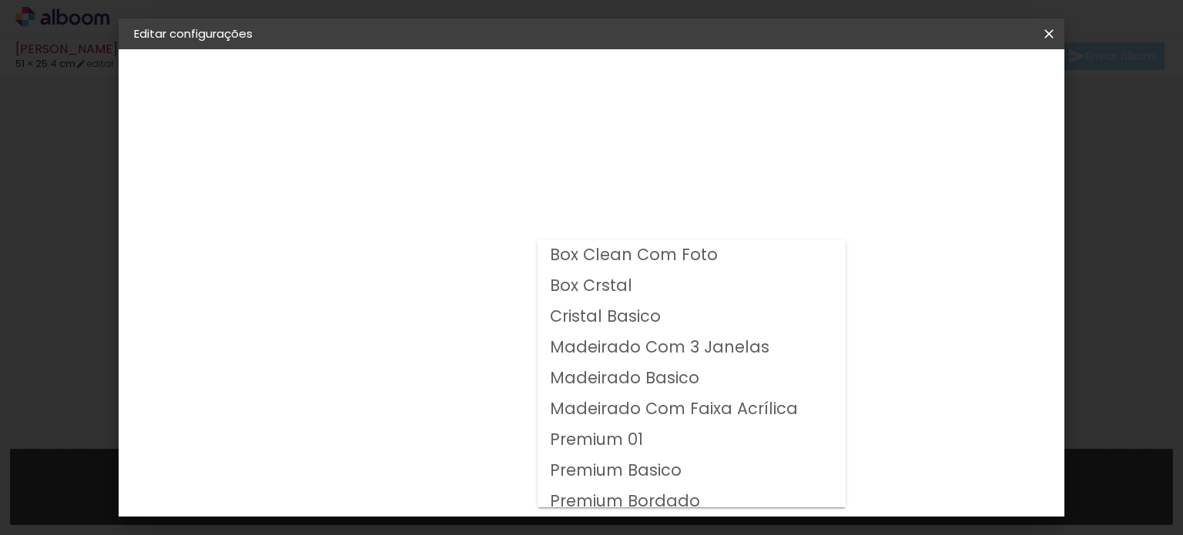
click at [0, 0] on slot "Box Clean Com Foto" at bounding box center [0, 0] width 0 height 0
type input "Box Clean Com Foto"
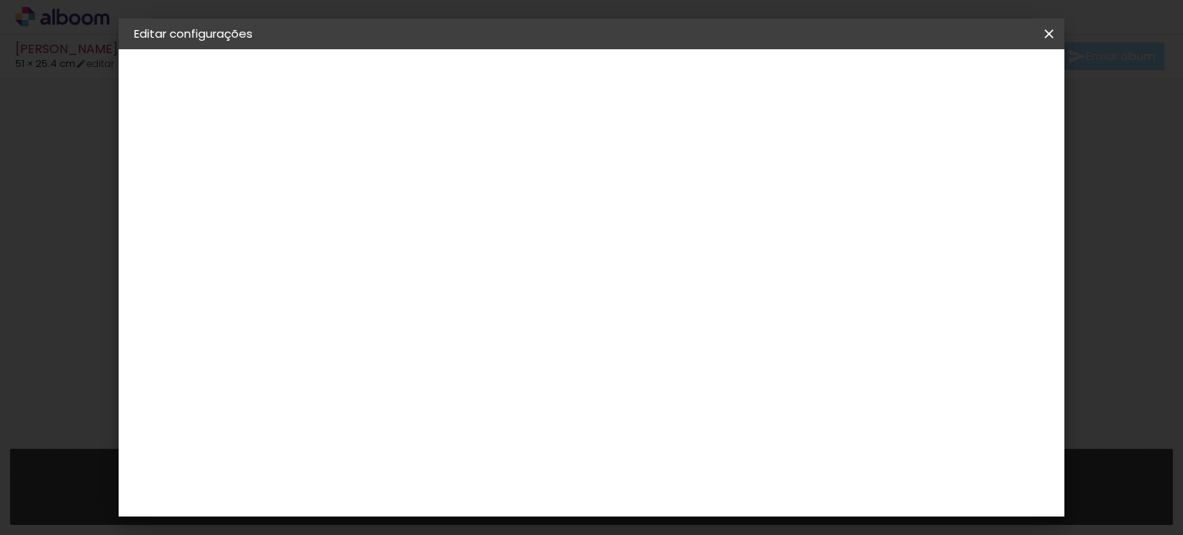
scroll to position [154, 0]
click at [547, 482] on span "25 × 25 cm" at bounding box center [518, 498] width 57 height 32
click at [0, 0] on slot "Avançar" at bounding box center [0, 0] width 0 height 0
click at [754, 83] on span "Salvar configurações" at bounding box center [706, 87] width 95 height 22
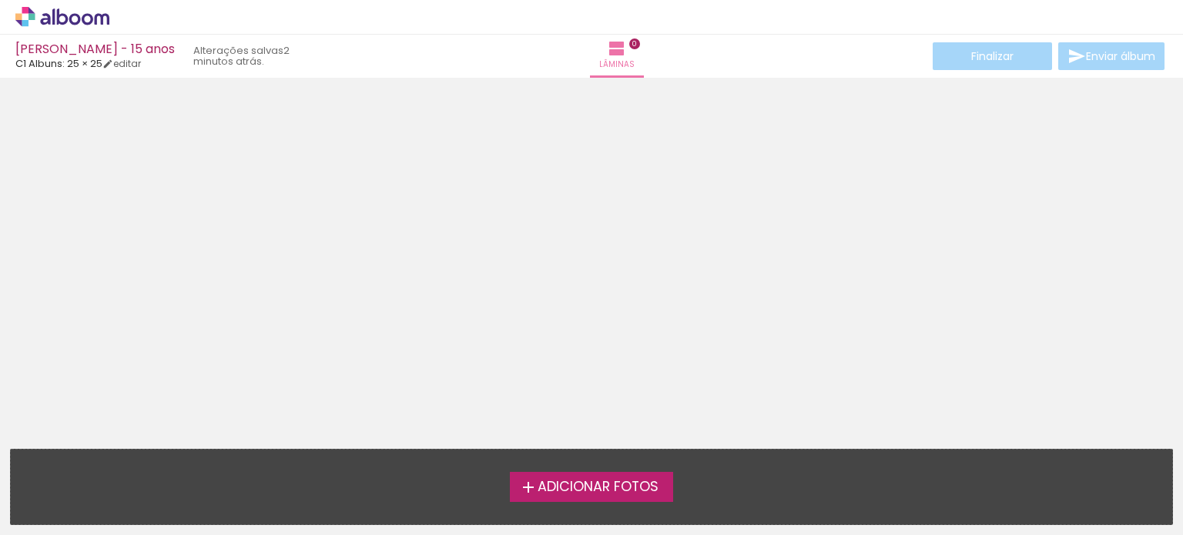
click at [77, 18] on icon at bounding box center [62, 17] width 94 height 20
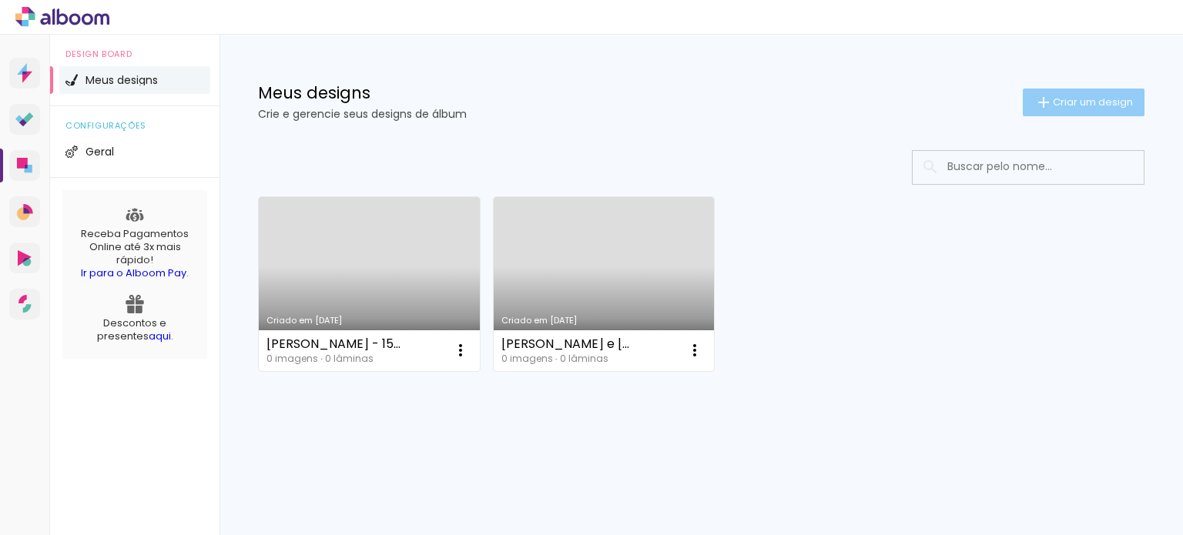
click at [1078, 101] on span "Criar um design" at bounding box center [1093, 102] width 80 height 10
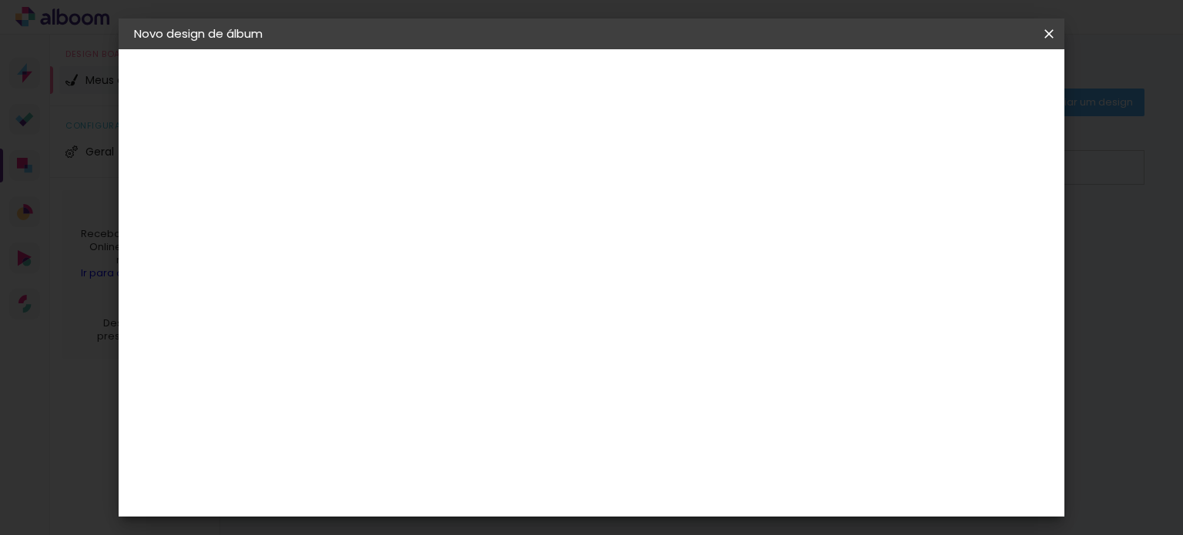
click at [386, 197] on input at bounding box center [386, 207] width 0 height 24
type input "Emanuelly - 15 anos"
type paper-input "Emanuelly - 15 anos"
click at [0, 0] on slot "Avançar" at bounding box center [0, 0] width 0 height 0
click at [493, 293] on input at bounding box center [425, 292] width 156 height 19
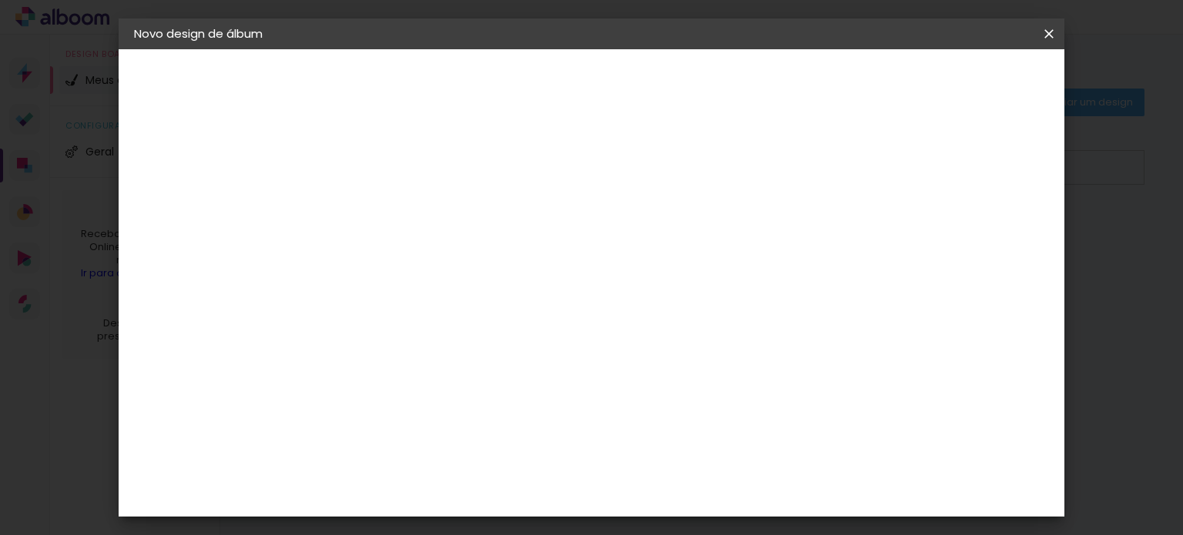
type input "c1"
type paper-input "c1"
click at [478, 337] on paper-item "C1 Albuns" at bounding box center [410, 351] width 136 height 40
click at [0, 0] on slot "Avançar" at bounding box center [0, 0] width 0 height 0
click at [446, 256] on input "text" at bounding box center [416, 268] width 60 height 24
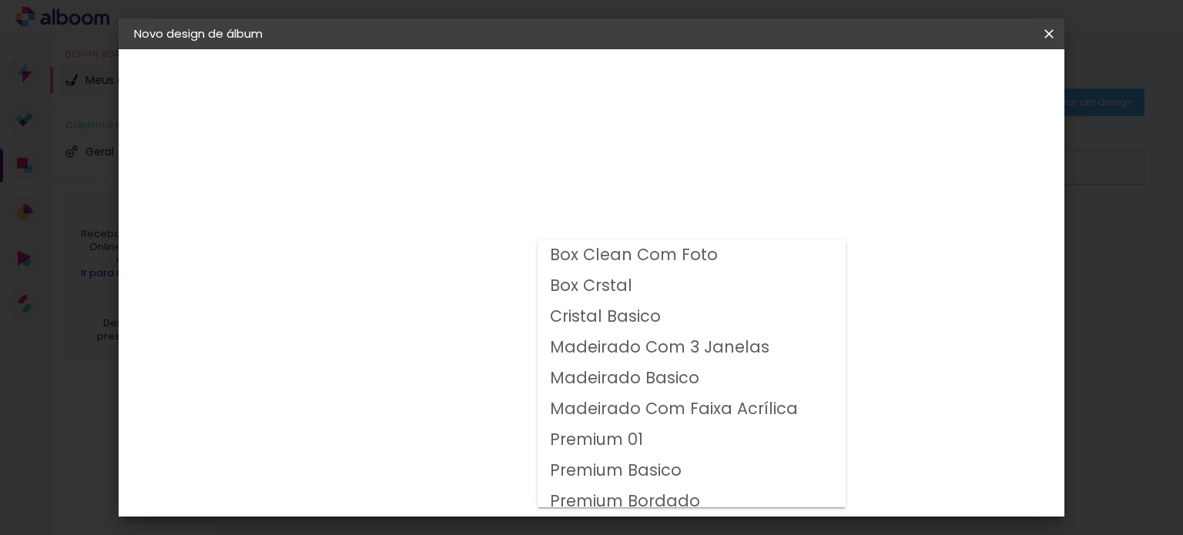
click at [0, 0] on slot "Cristal Basico" at bounding box center [0, 0] width 0 height 0
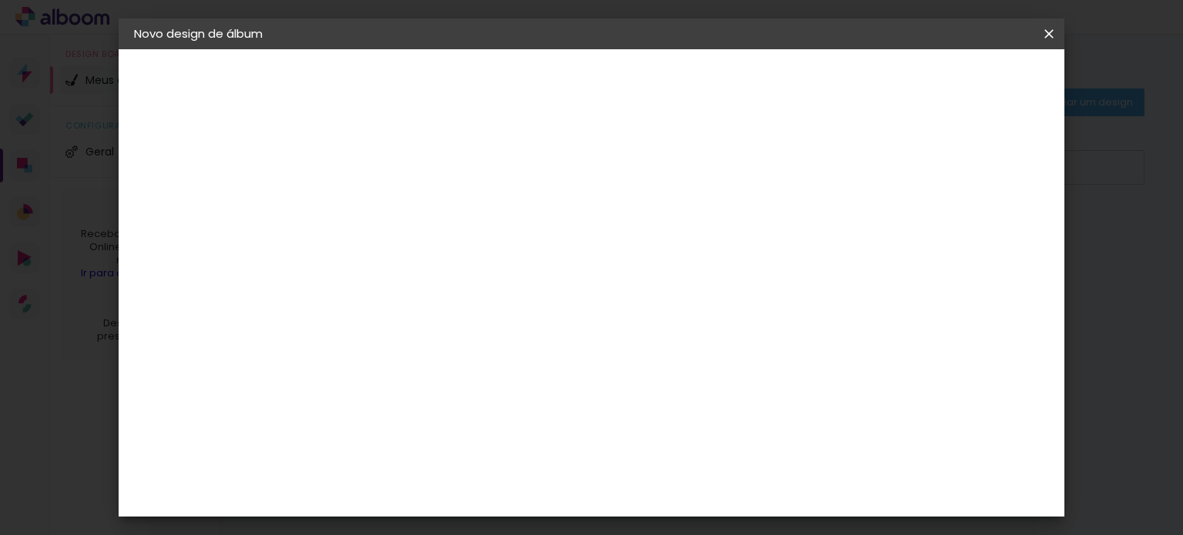
scroll to position [77, 0]
click at [575, 181] on input "Cristal Basico" at bounding box center [480, 176] width 189 height 24
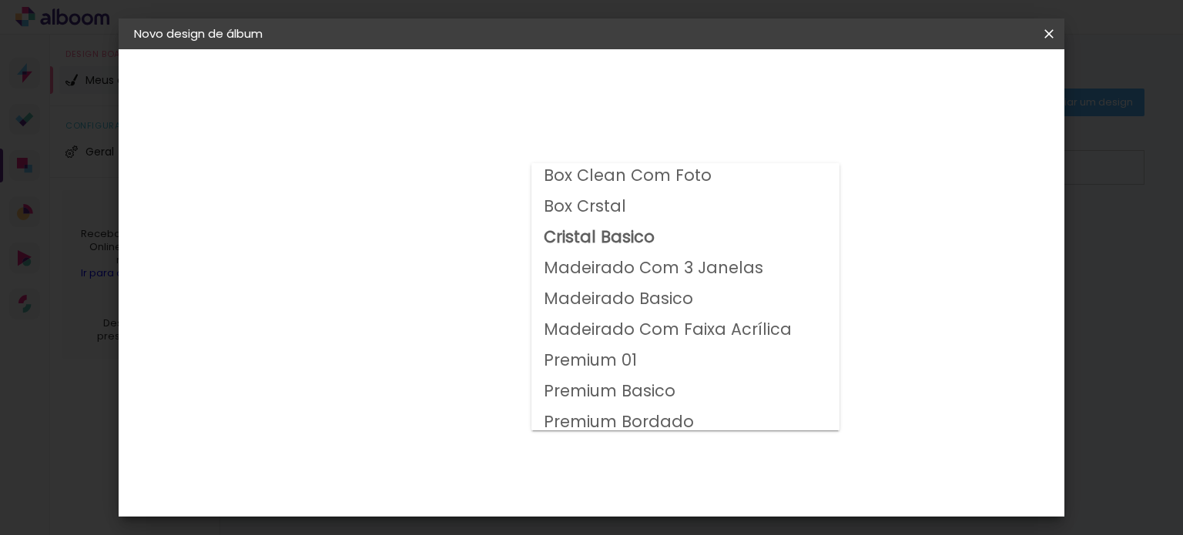
scroll to position [0, 0]
click at [0, 0] on slot "Box Crstal" at bounding box center [0, 0] width 0 height 0
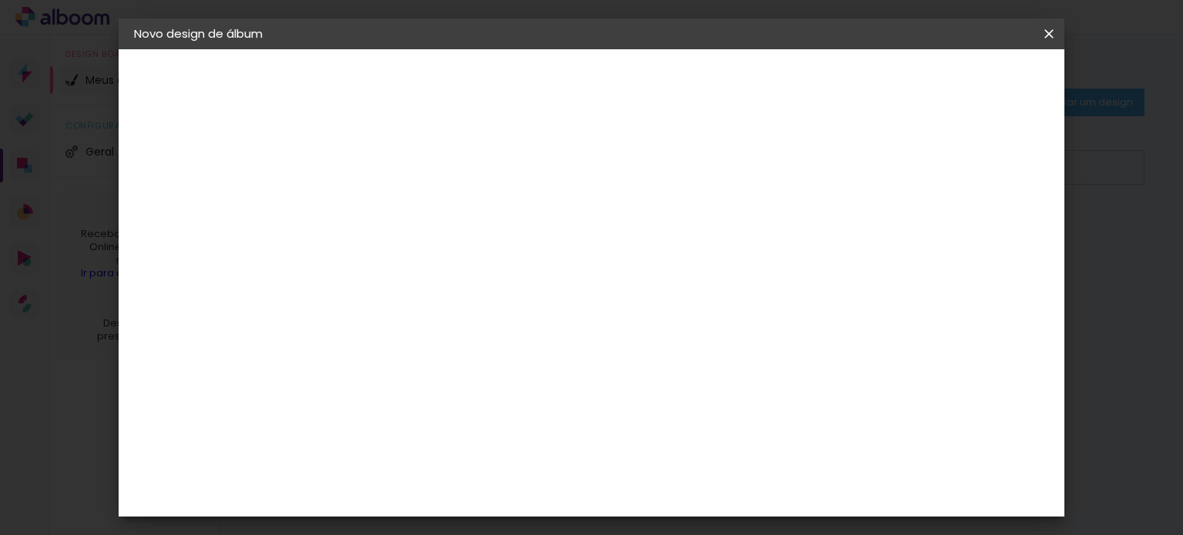
click at [575, 253] on input "Box Crstal" at bounding box center [480, 253] width 189 height 24
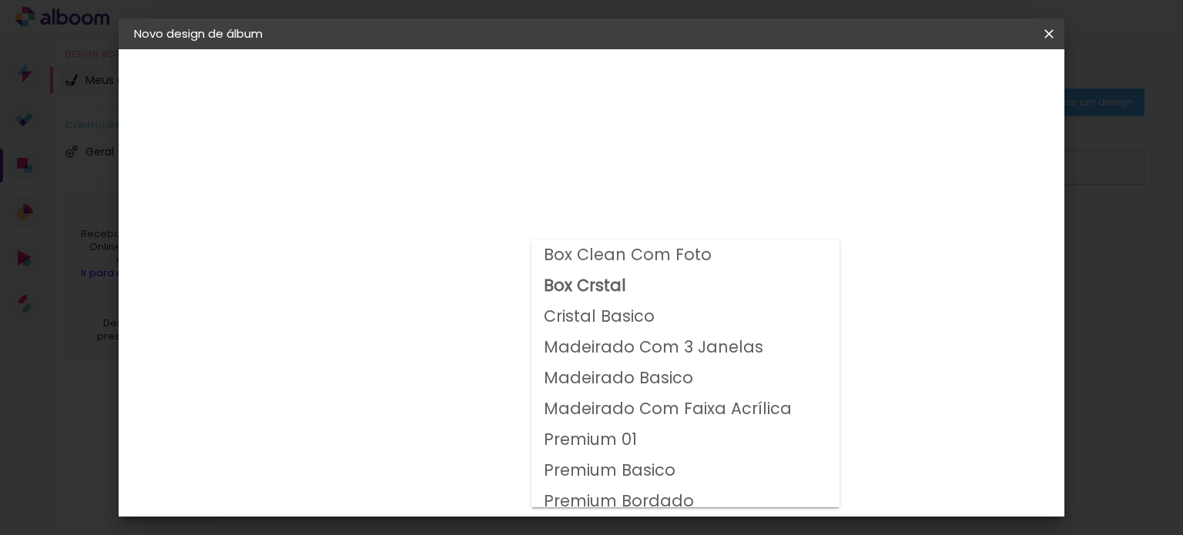
click at [682, 310] on paper-item "Cristal Basico" at bounding box center [685, 317] width 308 height 31
type input "Cristal Basico"
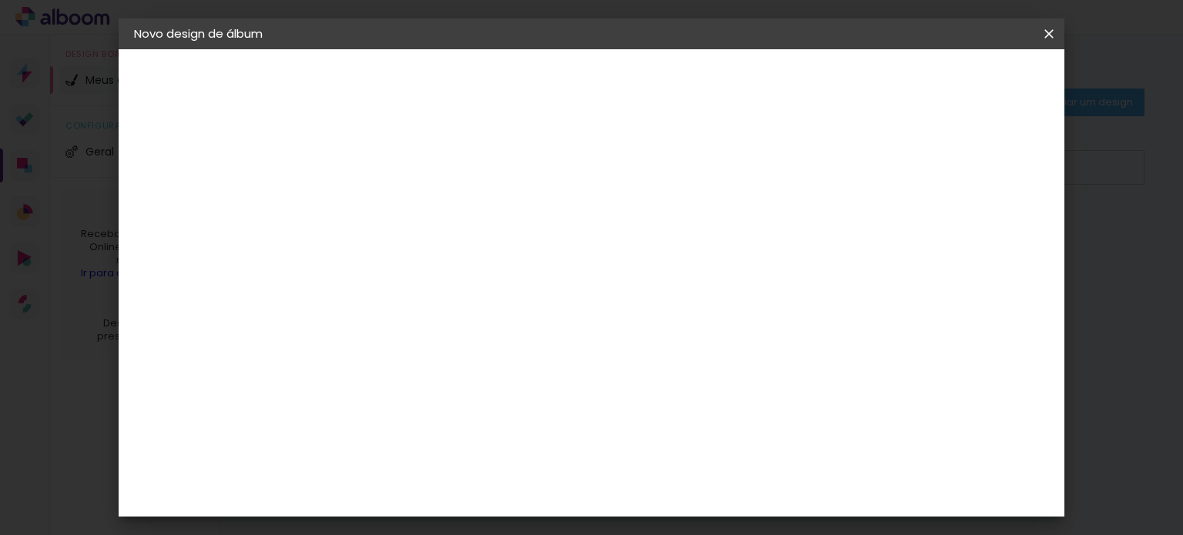
click at [547, 389] on span "25 × 30 cm" at bounding box center [518, 404] width 57 height 32
click at [0, 0] on slot "Voltar" at bounding box center [0, 0] width 0 height 0
click at [632, 82] on div "Voltar Avançar" at bounding box center [555, 82] width 153 height 26
click at [0, 0] on slot "Tamanho Livre" at bounding box center [0, 0] width 0 height 0
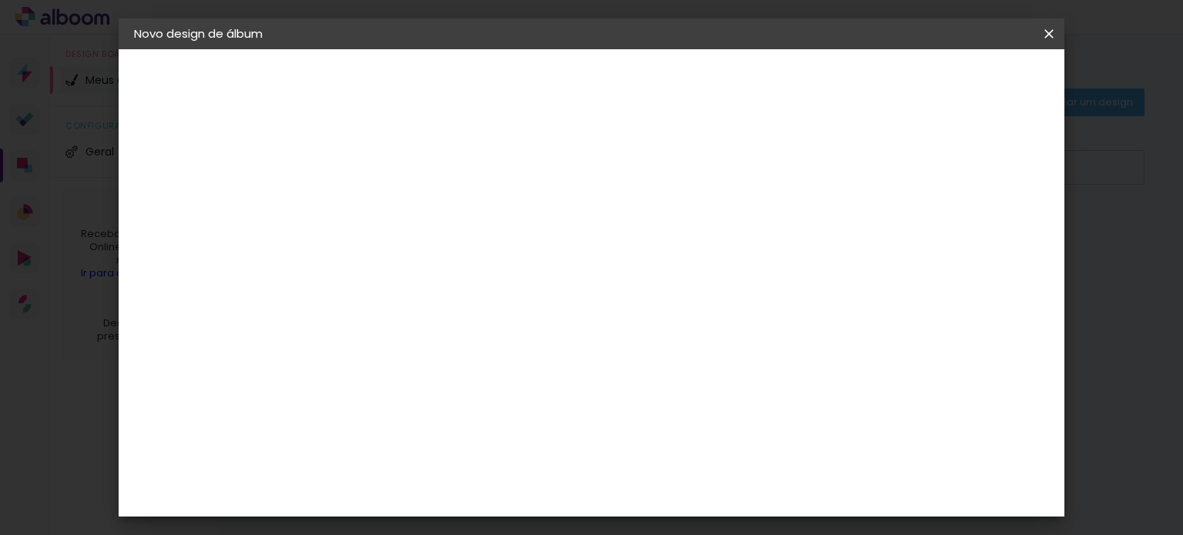
click at [0, 0] on slot "Avançar" at bounding box center [0, 0] width 0 height 0
click at [0, 0] on slot "Voltar" at bounding box center [0, 0] width 0 height 0
click at [212, 193] on iron-pages "Fornecedor Escolhendo fornecedor..." at bounding box center [218, 190] width 169 height 31
click at [416, 340] on div "C1 Albuns" at bounding box center [395, 351] width 41 height 25
click at [0, 0] on slot "Avançar" at bounding box center [0, 0] width 0 height 0
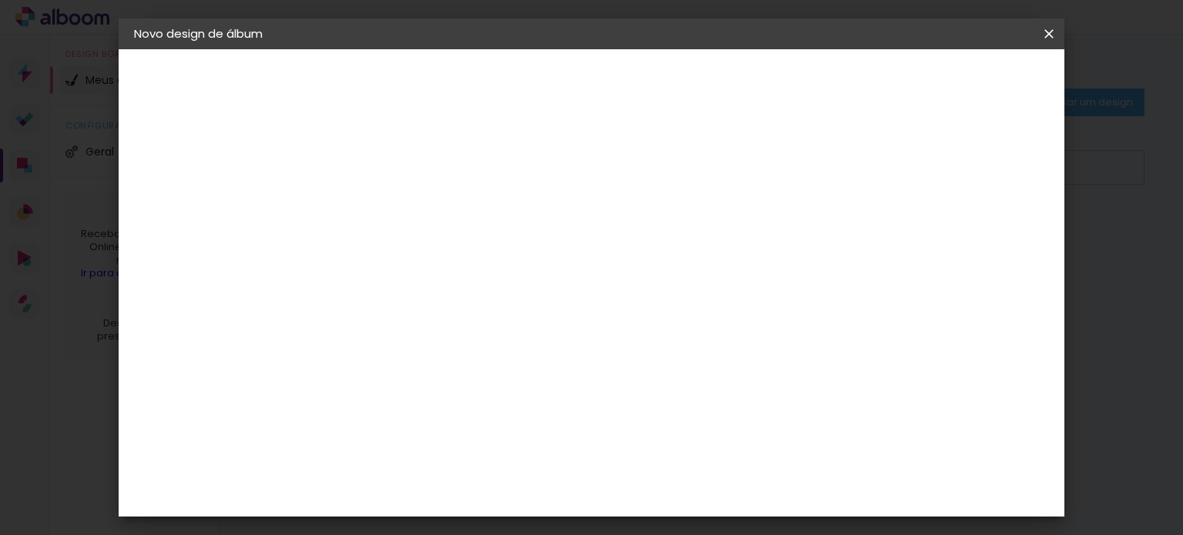
click at [446, 256] on input "text" at bounding box center [416, 268] width 60 height 24
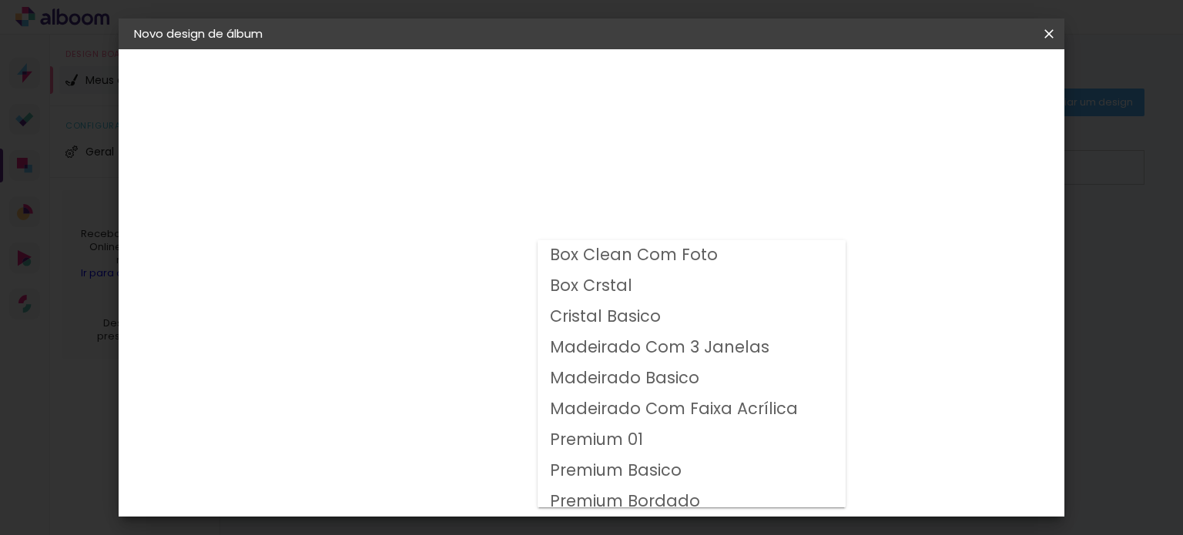
click at [0, 0] on slot "Cristal Basico" at bounding box center [0, 0] width 0 height 0
type input "Cristal Basico"
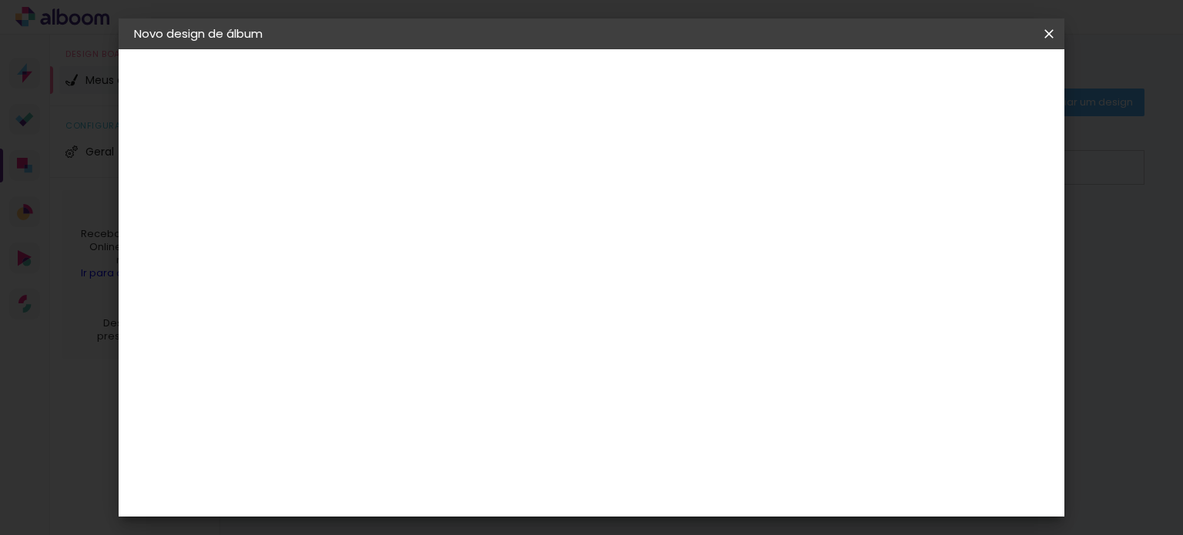
click at [547, 388] on span "25 × 30 cm" at bounding box center [518, 404] width 57 height 32
click at [0, 0] on slot "Avançar" at bounding box center [0, 0] width 0 height 0
click at [0, 0] on slot "Mostrar sangria" at bounding box center [0, 0] width 0 height 0
type paper-checkbox "on"
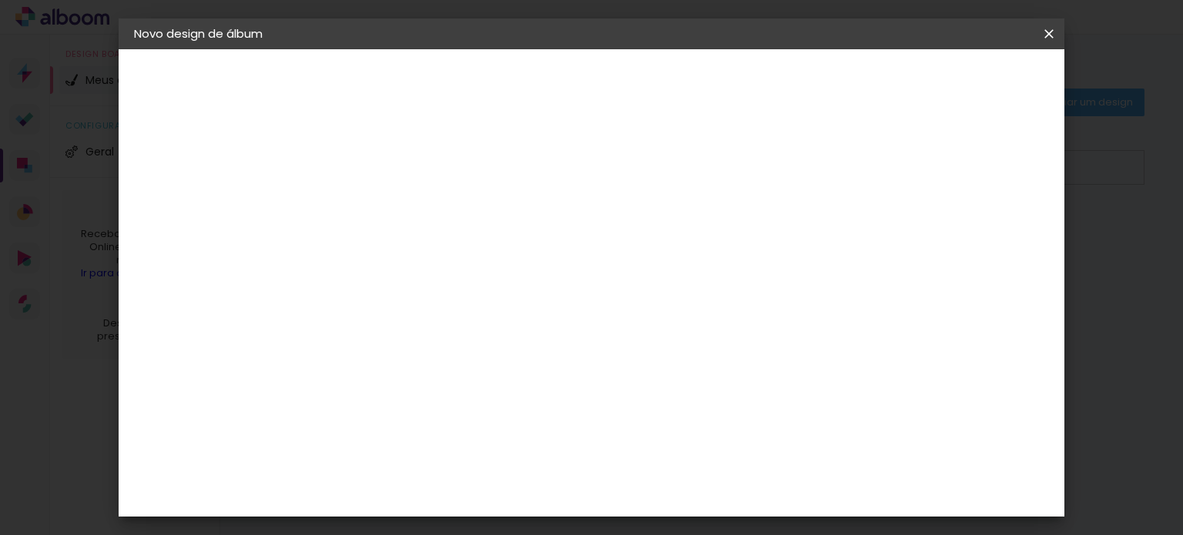
click at [814, 85] on span "Iniciar design" at bounding box center [779, 81] width 70 height 11
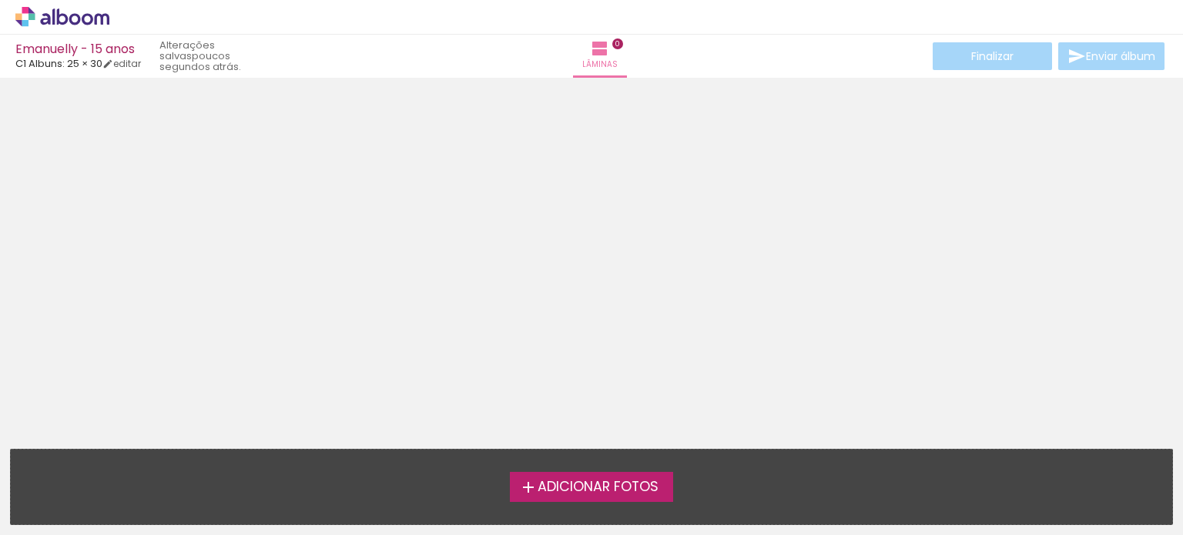
click at [75, 12] on icon at bounding box center [62, 17] width 94 height 20
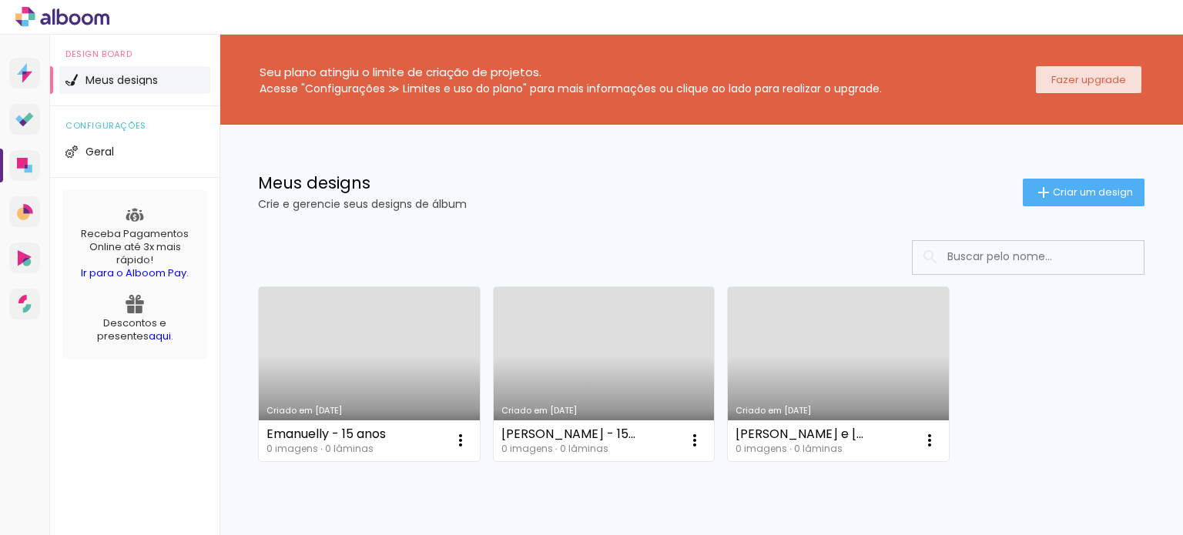
click at [0, 0] on slot "Fazer upgrade" at bounding box center [0, 0] width 0 height 0
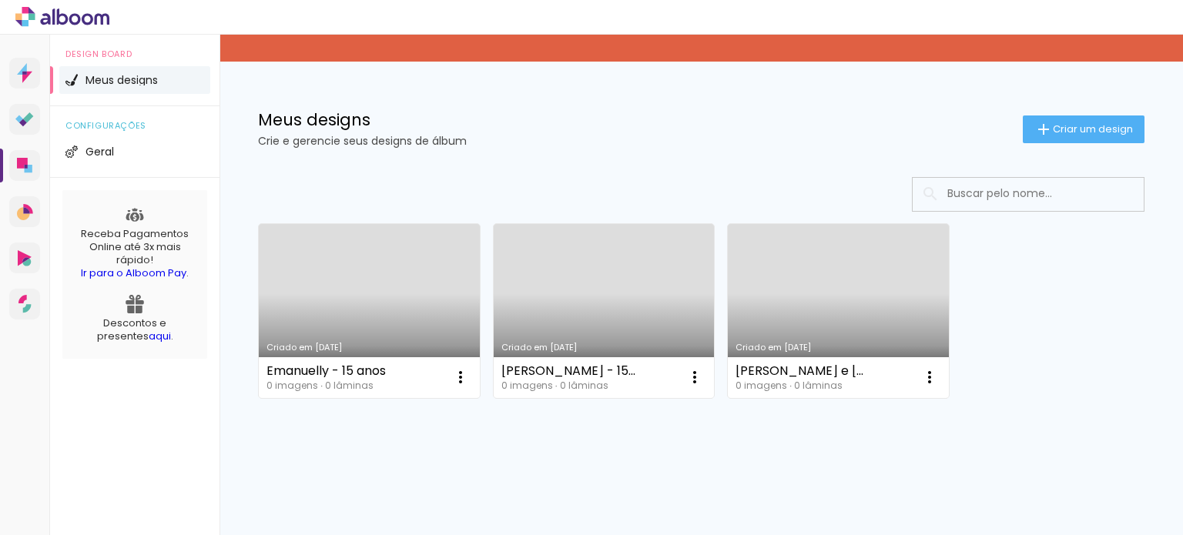
scroll to position [69, 0]
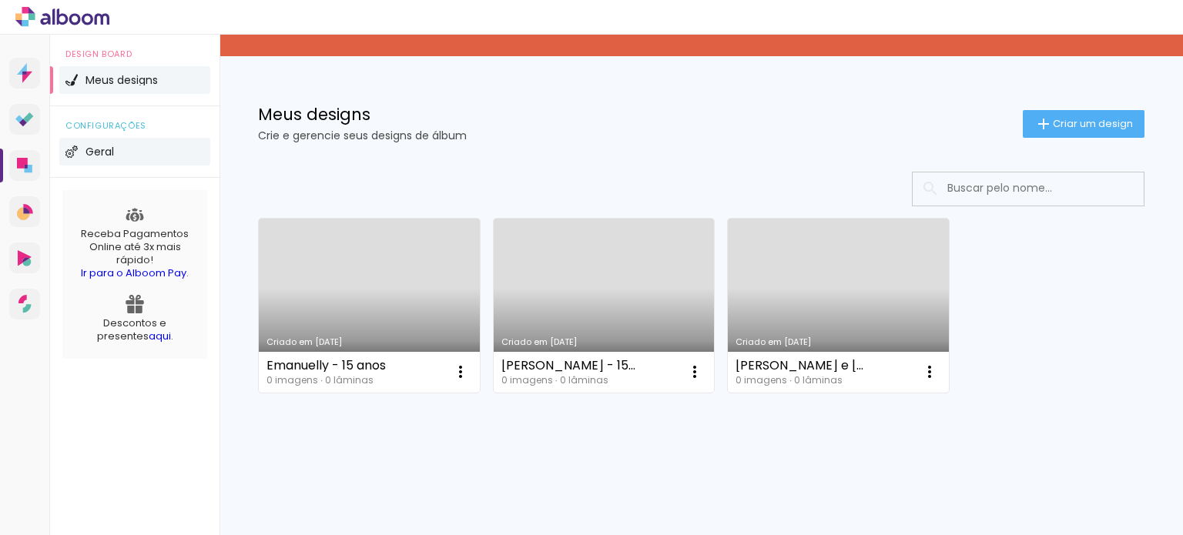
click at [102, 149] on span "Geral" at bounding box center [99, 151] width 28 height 11
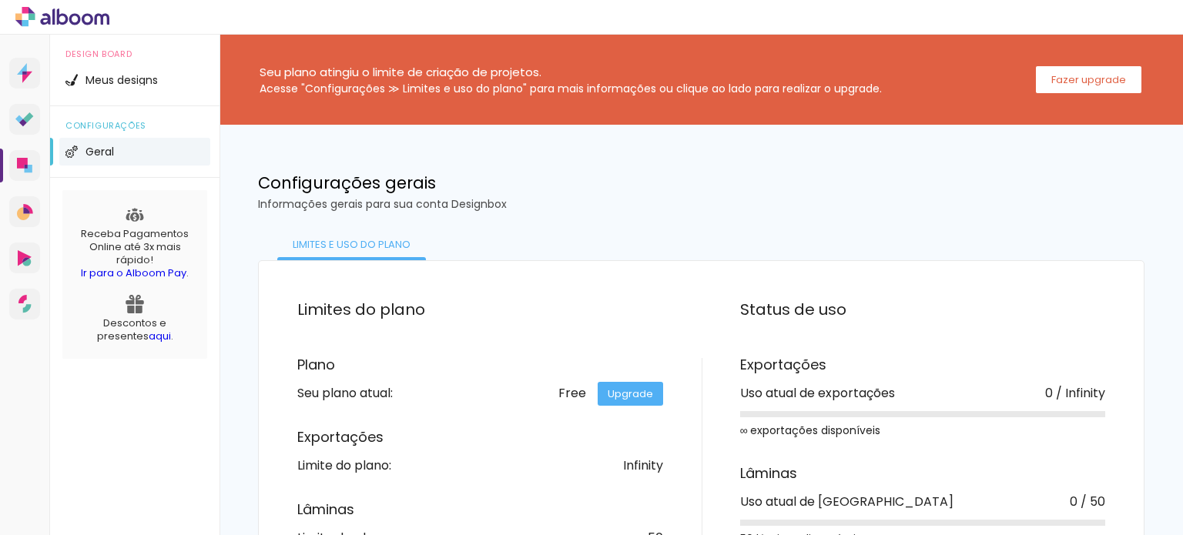
click at [62, 16] on icon at bounding box center [62, 17] width 94 height 20
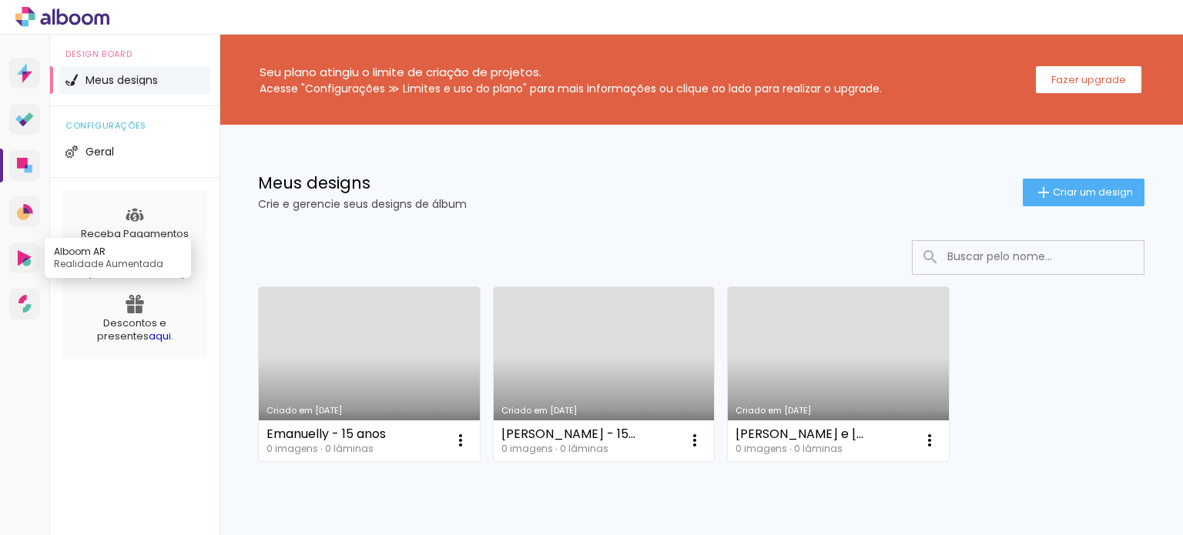
click at [19, 256] on icon at bounding box center [25, 258] width 14 height 16
